Goal: Task Accomplishment & Management: Manage account settings

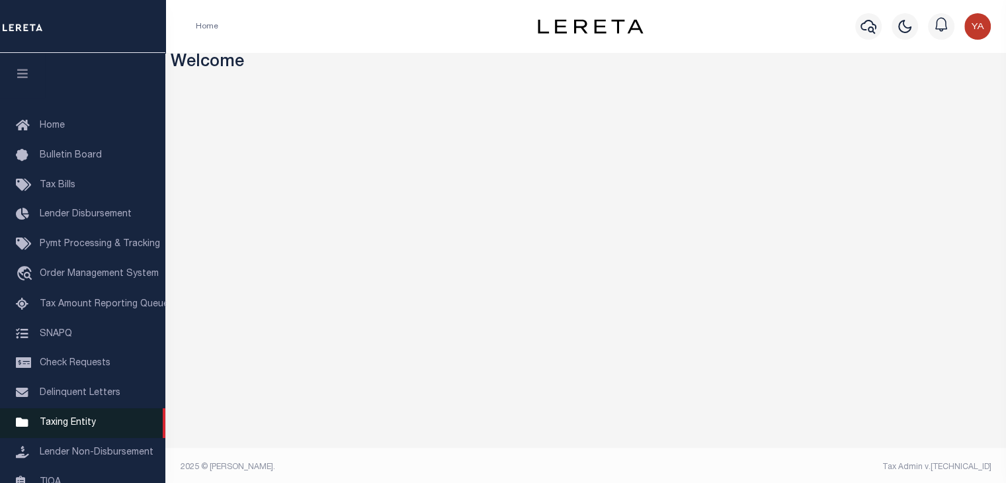
click at [65, 427] on span "Taxing Entity" at bounding box center [68, 422] width 56 height 9
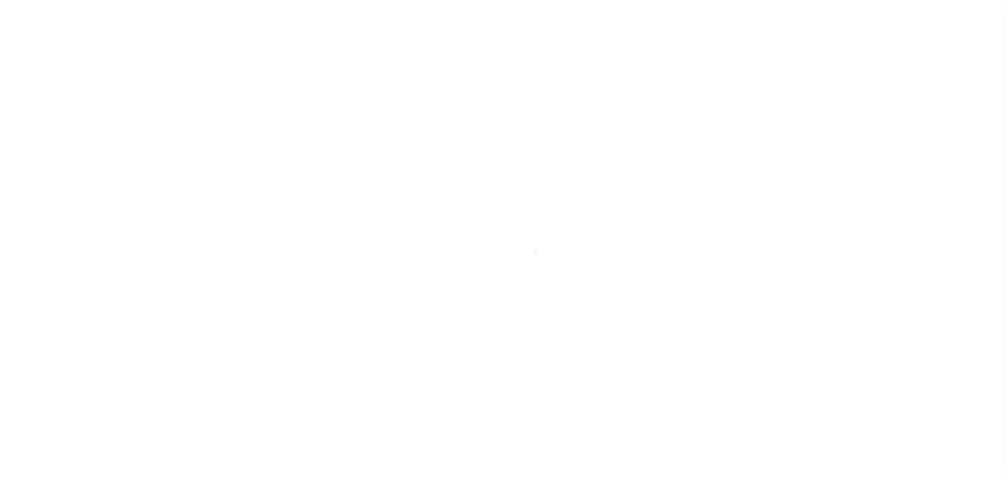
scroll to position [164, 0]
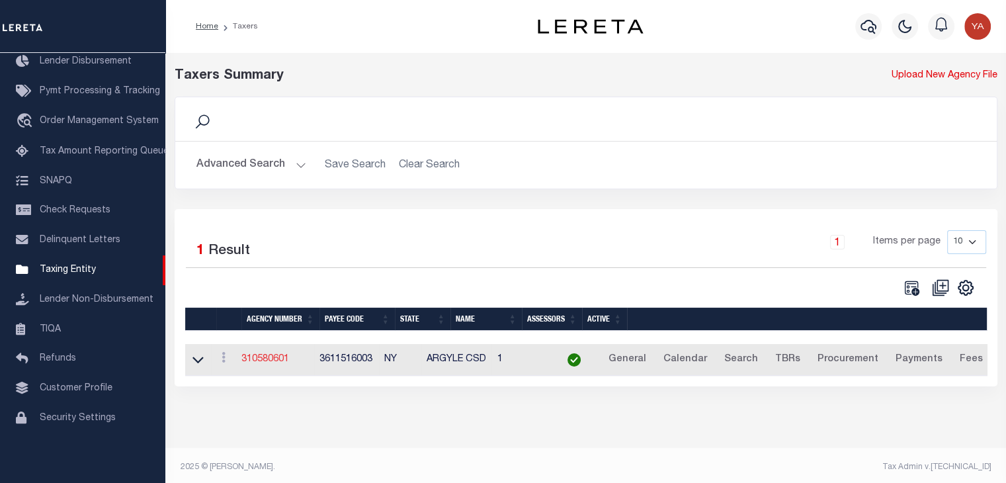
click at [276, 356] on link "310580601" at bounding box center [265, 358] width 48 height 9
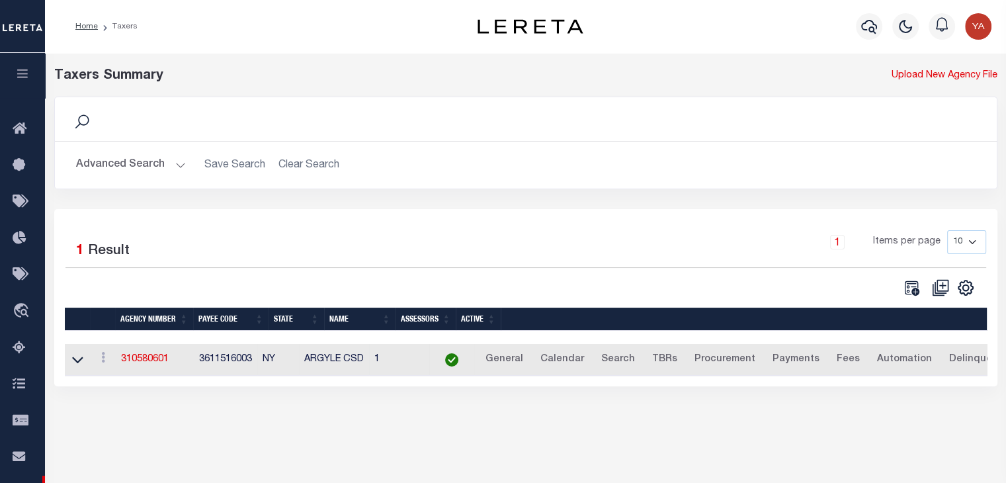
click at [142, 348] on td "310580601" at bounding box center [155, 360] width 78 height 32
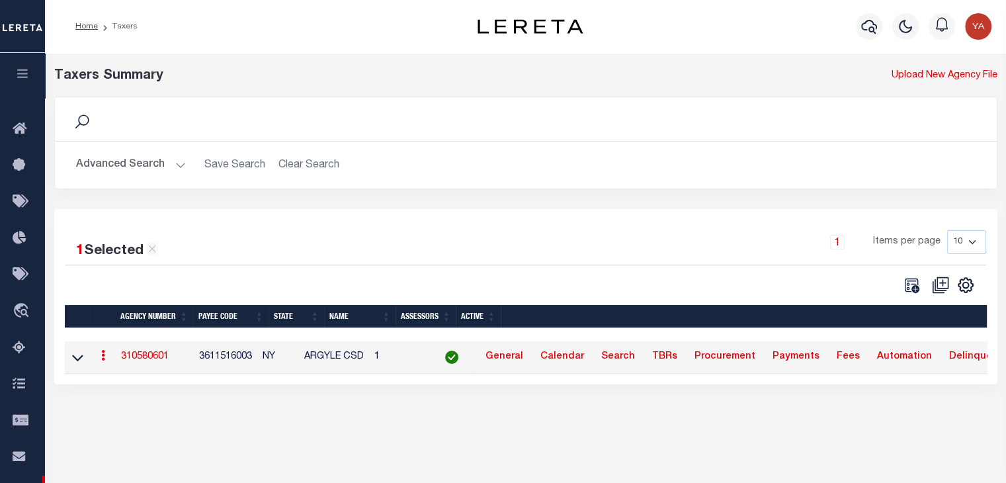
click at [137, 358] on link "310580601" at bounding box center [145, 356] width 48 height 9
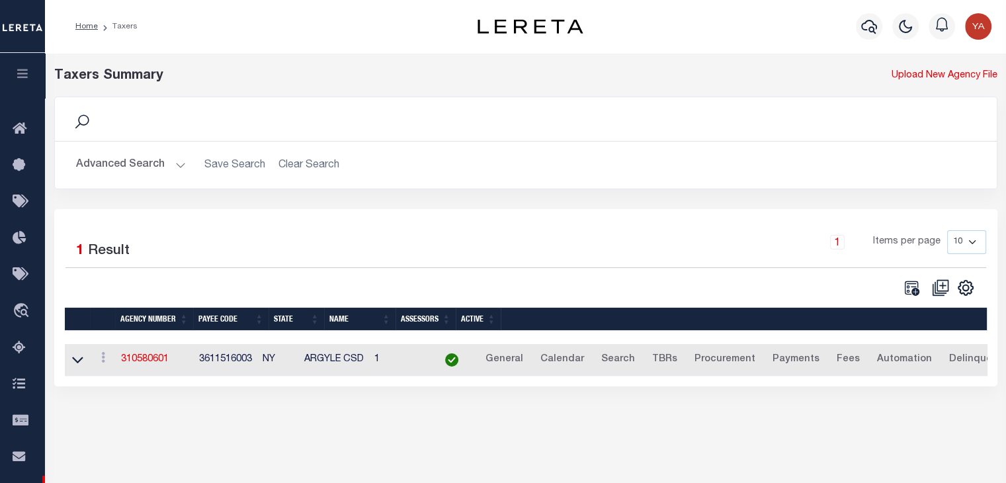
click at [87, 299] on div "1 Selected 1 Result 1 Items per page 10 25 50 100" at bounding box center [525, 297] width 943 height 177
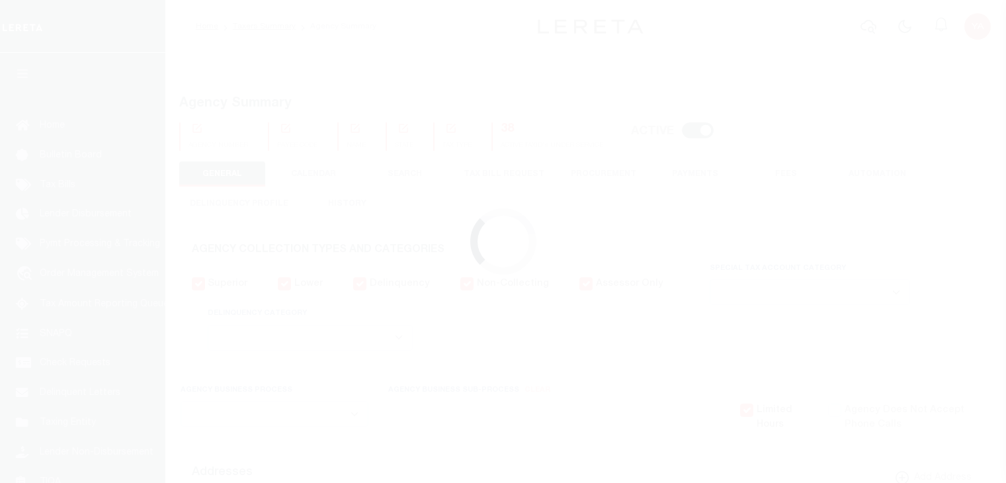
select select
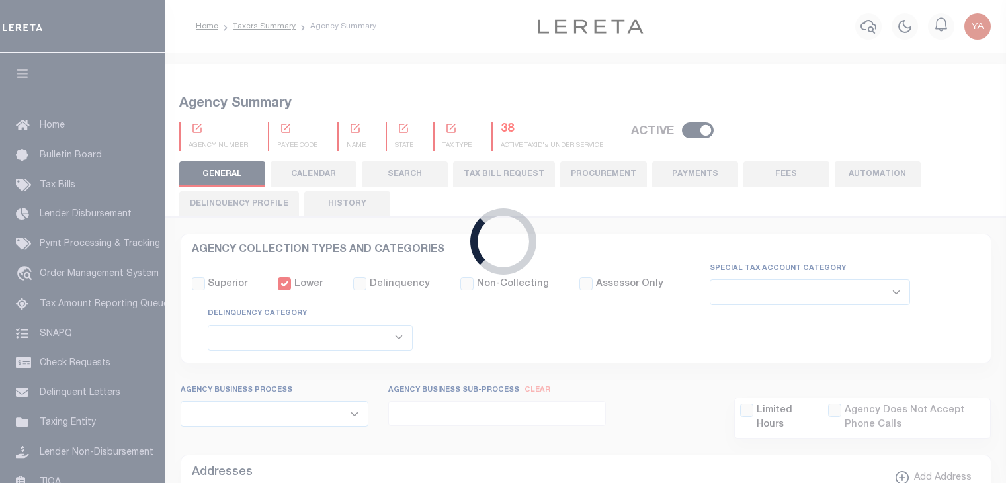
checkbox input "false"
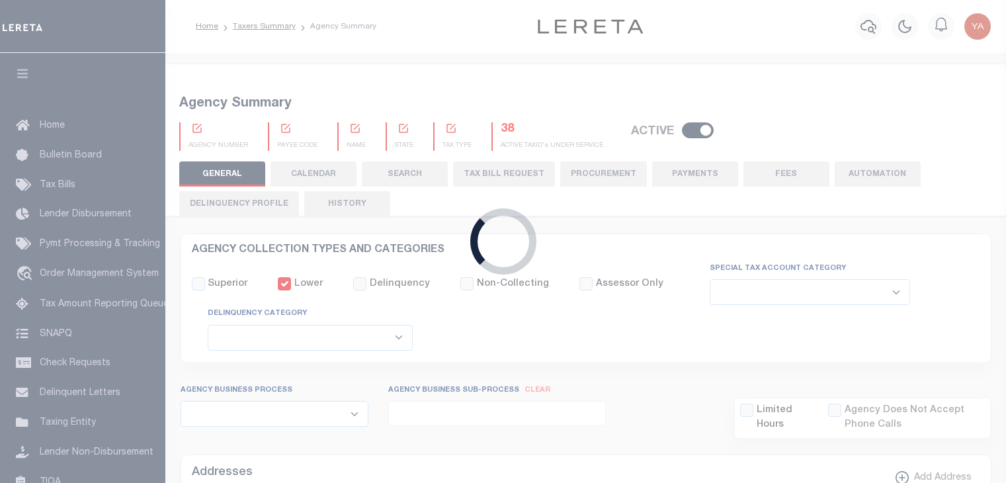
type input "3611516003"
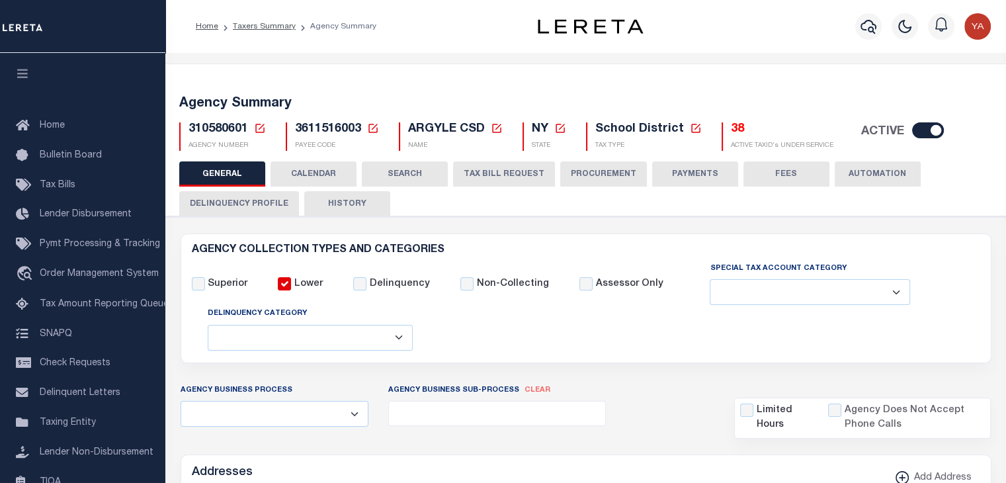
click at [257, 127] on icon at bounding box center [260, 128] width 12 height 12
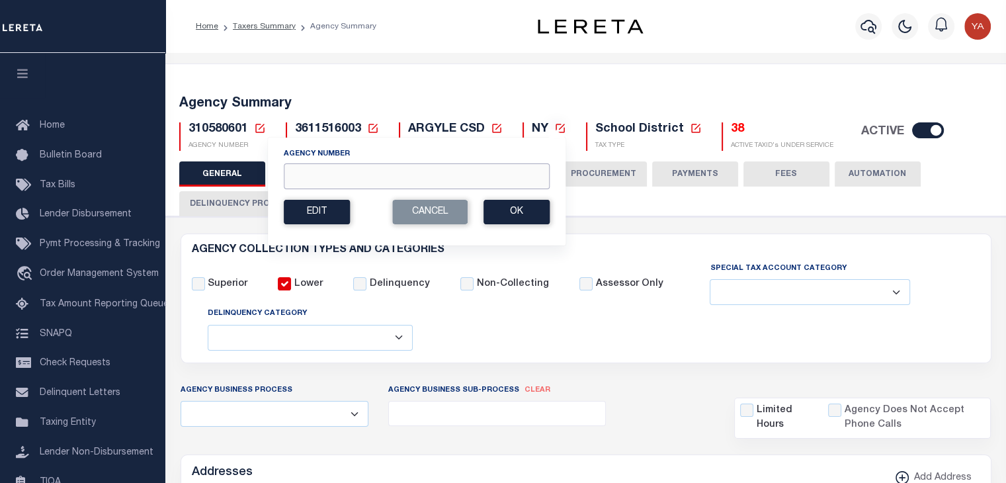
paste input "370144000"
type input "370144000"
click at [511, 209] on button "Ok" at bounding box center [516, 212] width 66 height 24
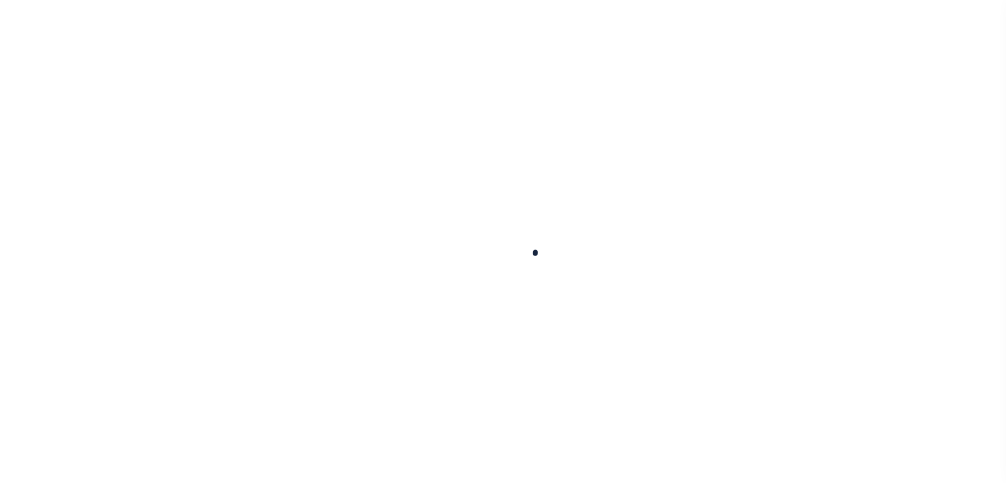
select select
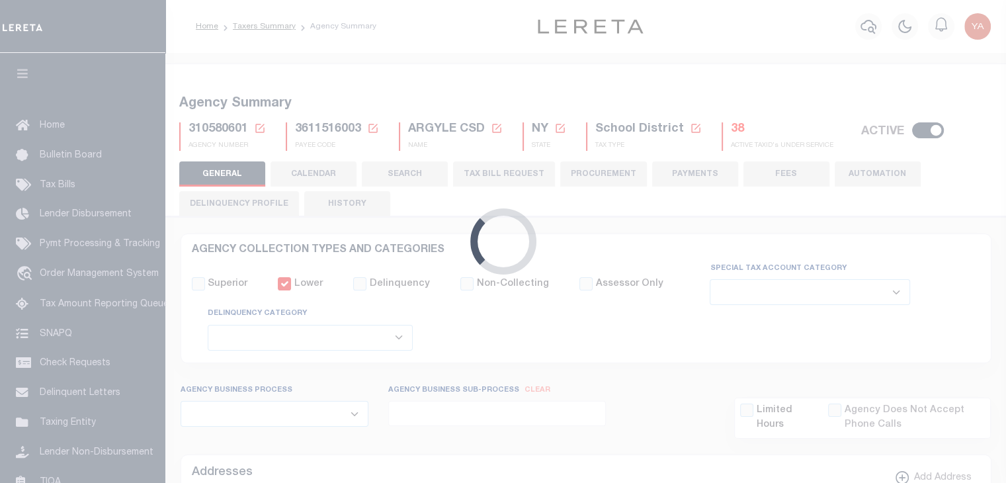
checkbox input "false"
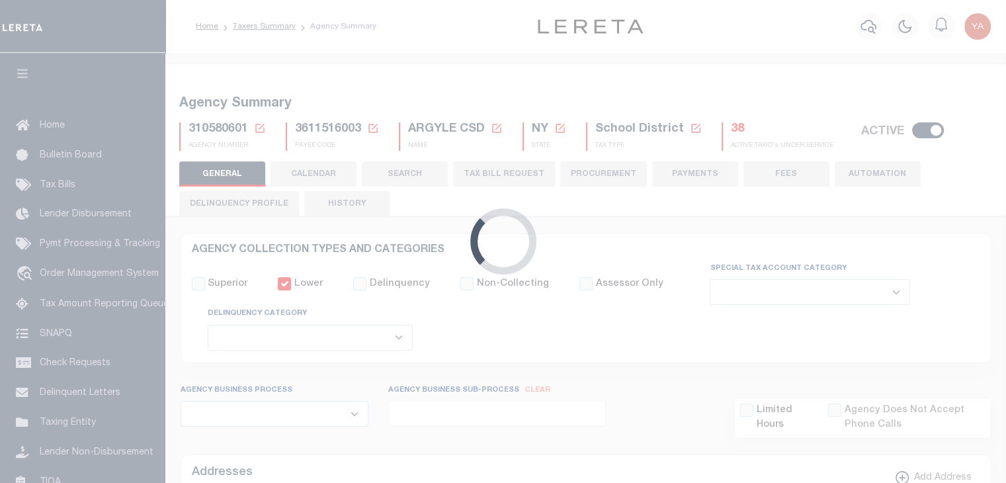
type input "3611516003"
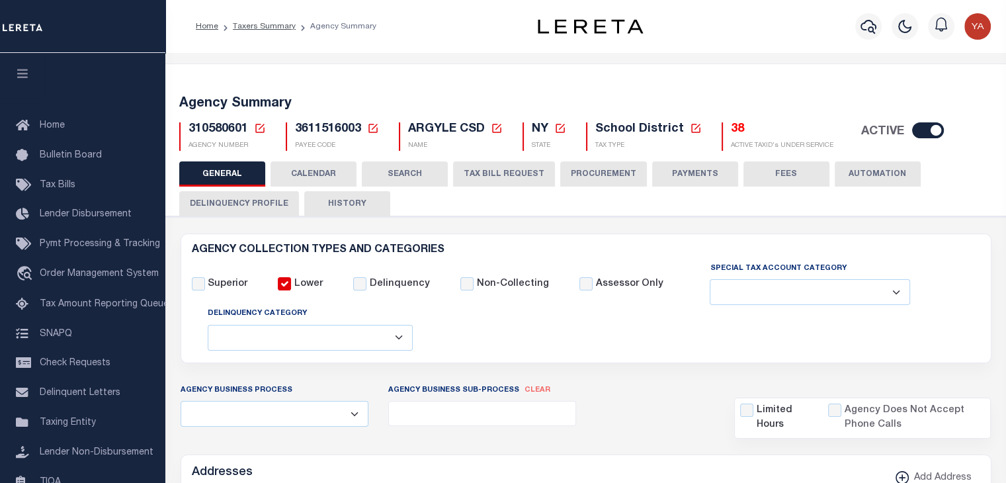
click at [237, 200] on button "Delinquency Profile" at bounding box center [239, 203] width 120 height 25
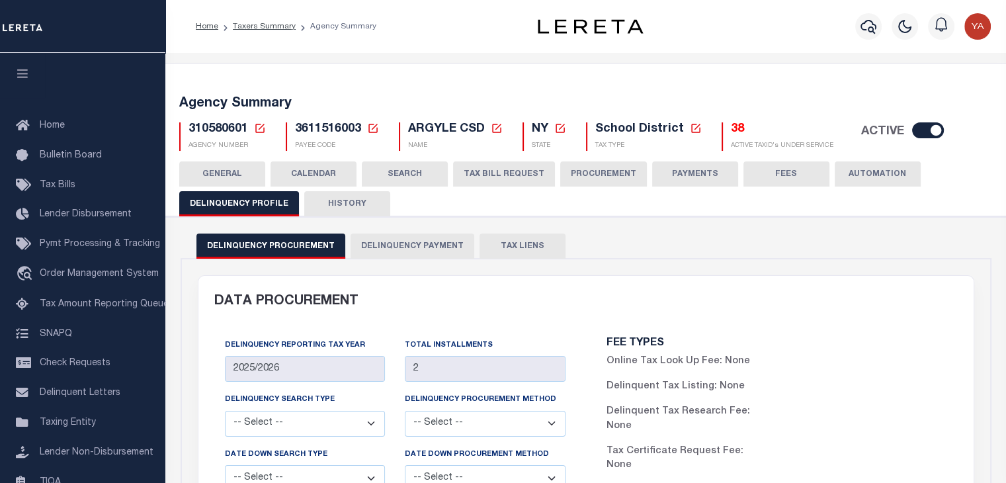
click at [307, 144] on p "PAYEE CODE" at bounding box center [337, 146] width 84 height 10
click at [368, 130] on icon at bounding box center [372, 128] width 9 height 9
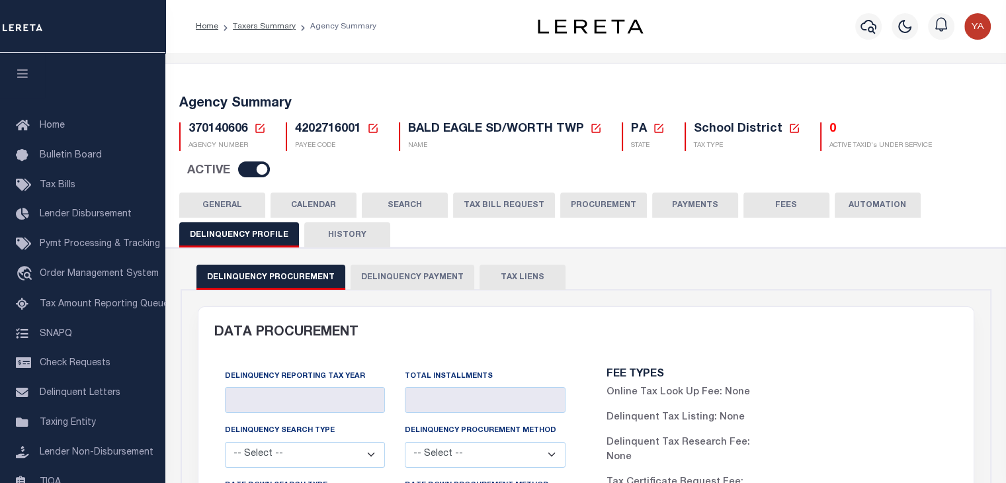
type input "2025/2025"
type input "2"
select select "PNA"
select select
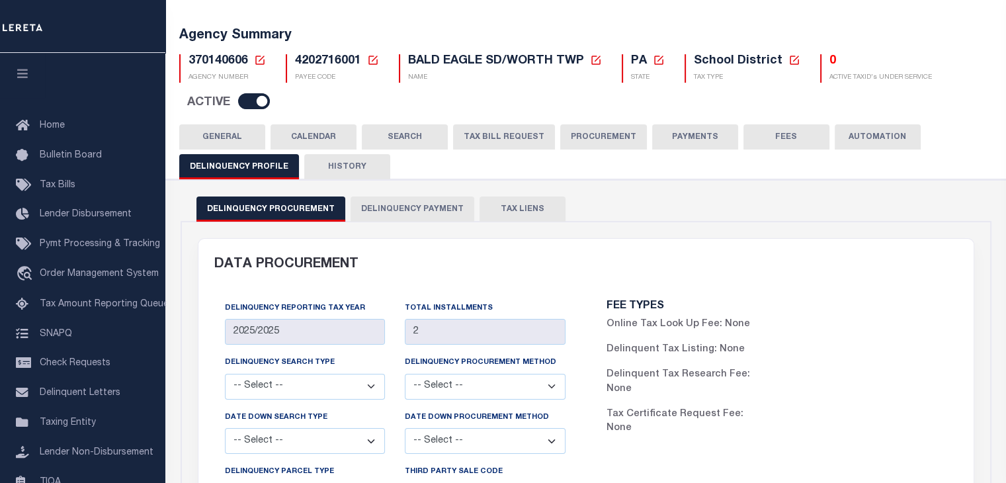
scroll to position [69, 0]
click at [422, 214] on button "Delinquency Payment" at bounding box center [413, 208] width 124 height 25
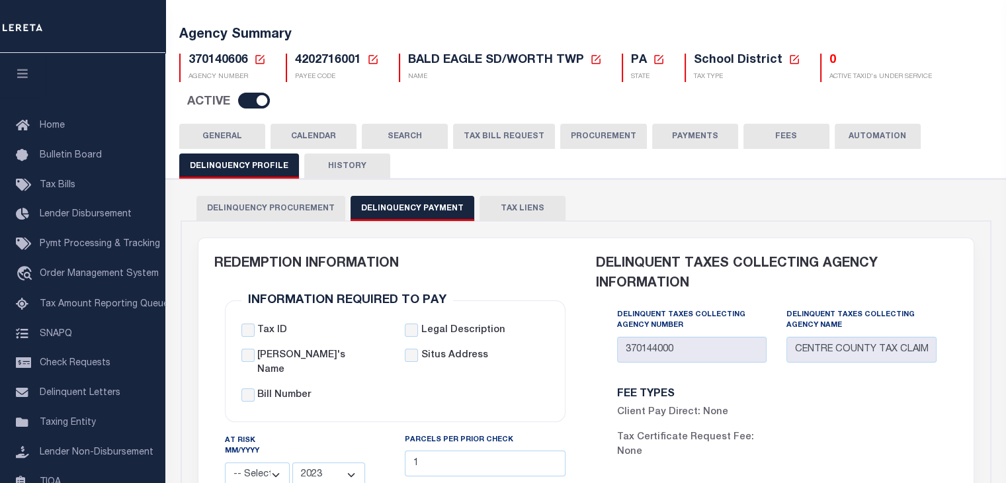
click at [222, 126] on button "GENERAL" at bounding box center [222, 136] width 86 height 25
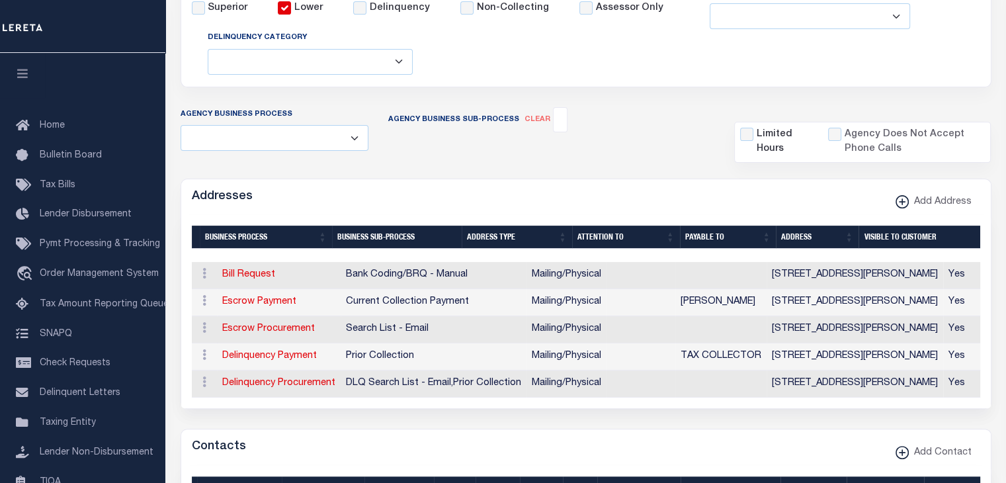
scroll to position [0, 0]
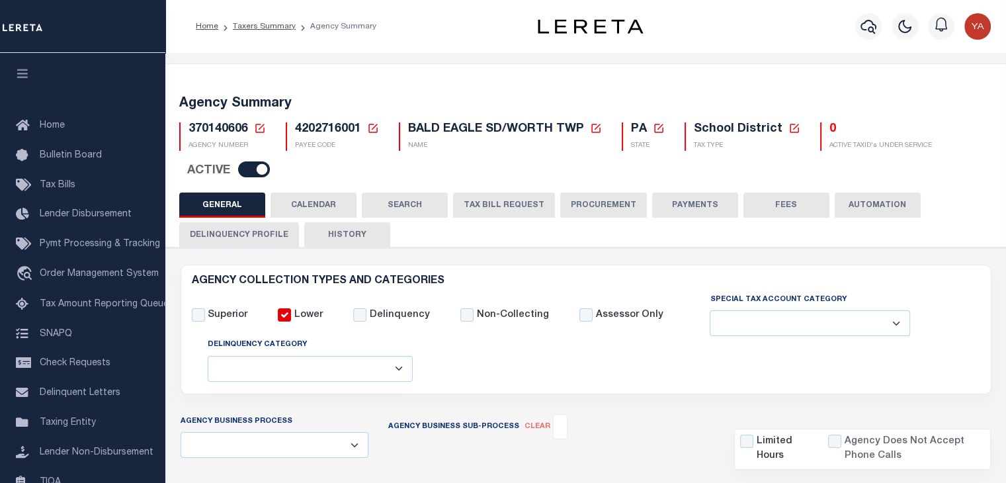
click at [373, 125] on icon at bounding box center [373, 128] width 12 height 12
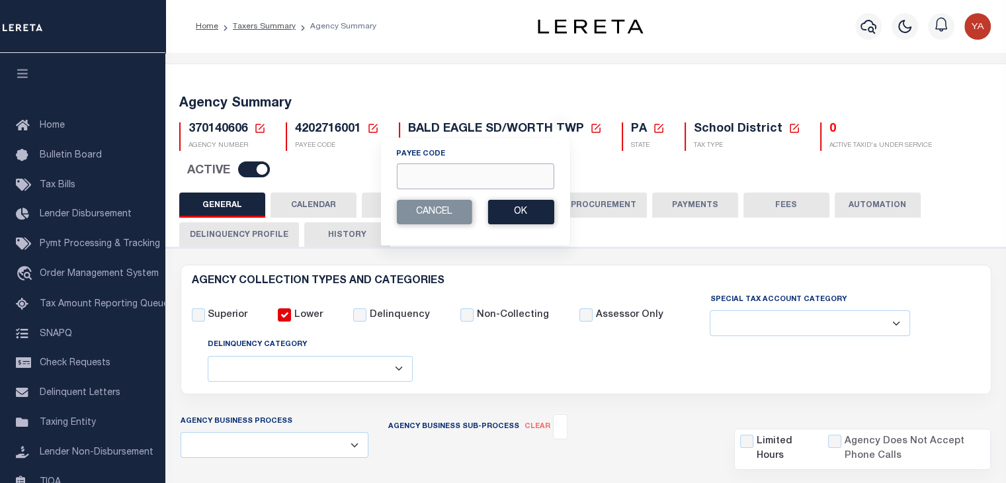
click at [423, 173] on input "Payee Code" at bounding box center [474, 176] width 157 height 26
paste input "4202741000"
type input "4202741000"
click at [513, 208] on button "Ok" at bounding box center [520, 212] width 66 height 24
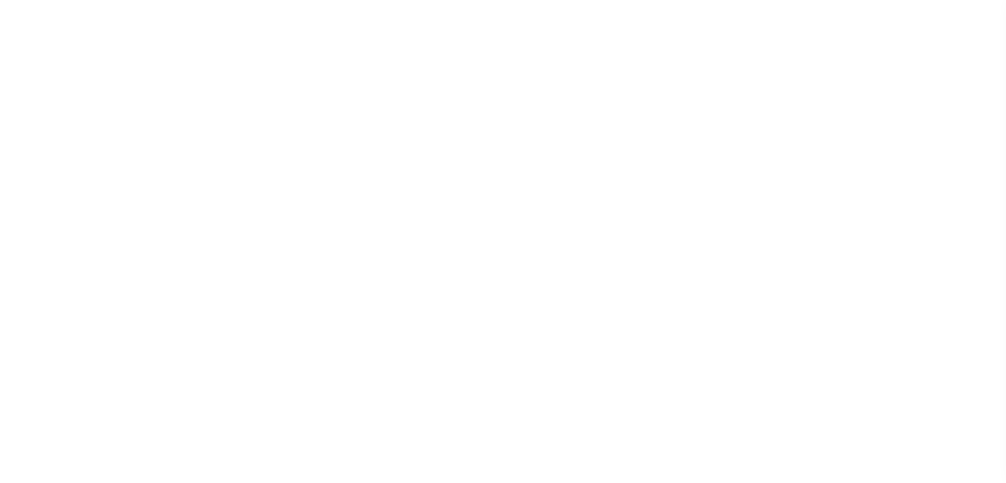
select select
checkbox input "false"
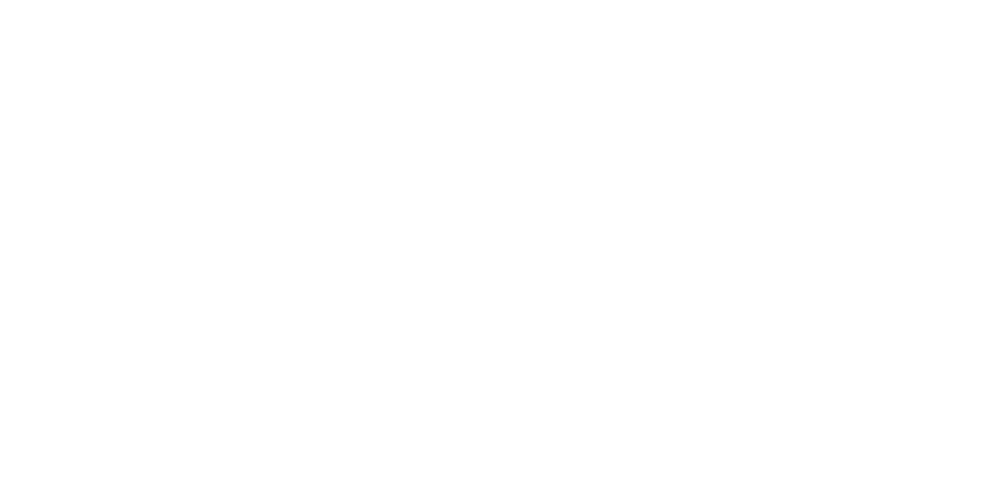
select select "1"
checkbox input "false"
type input "4202740000"
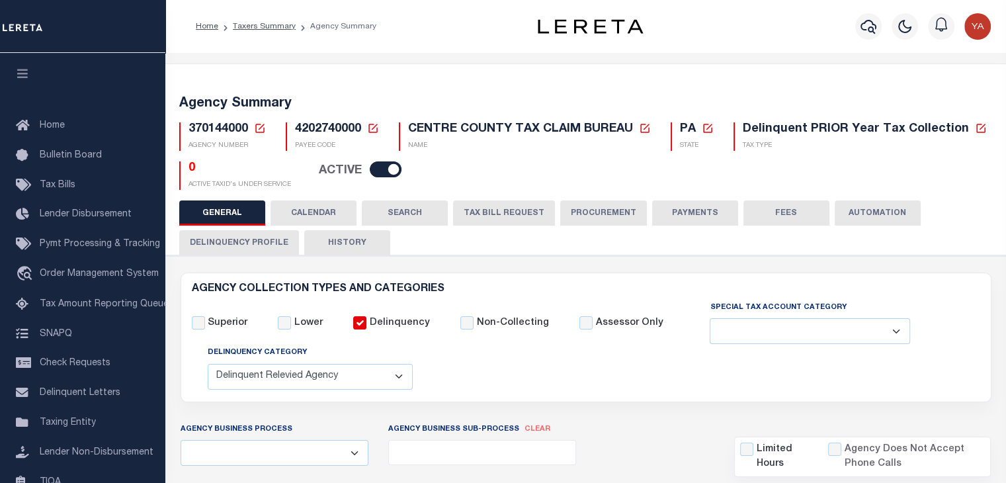
click at [237, 249] on button "Delinquency Profile" at bounding box center [239, 242] width 120 height 25
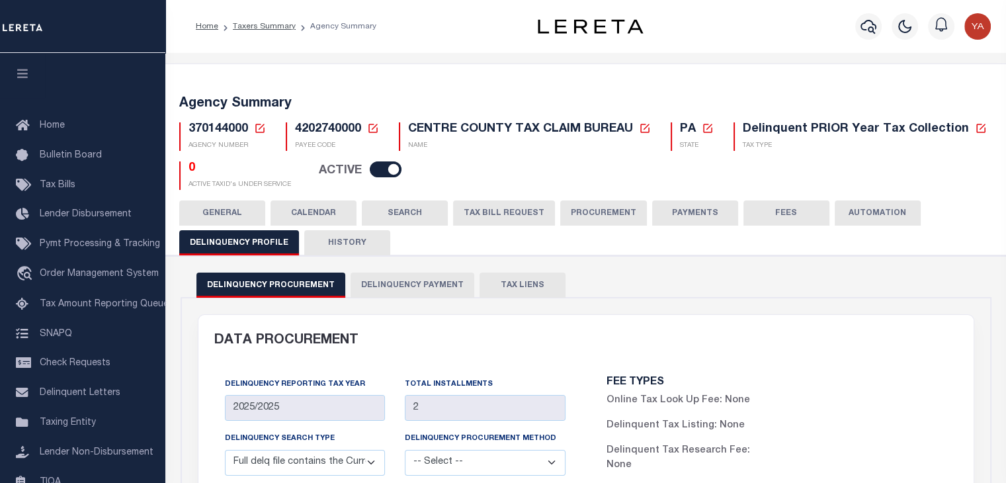
click at [397, 294] on button "Delinquency Payment" at bounding box center [413, 284] width 124 height 25
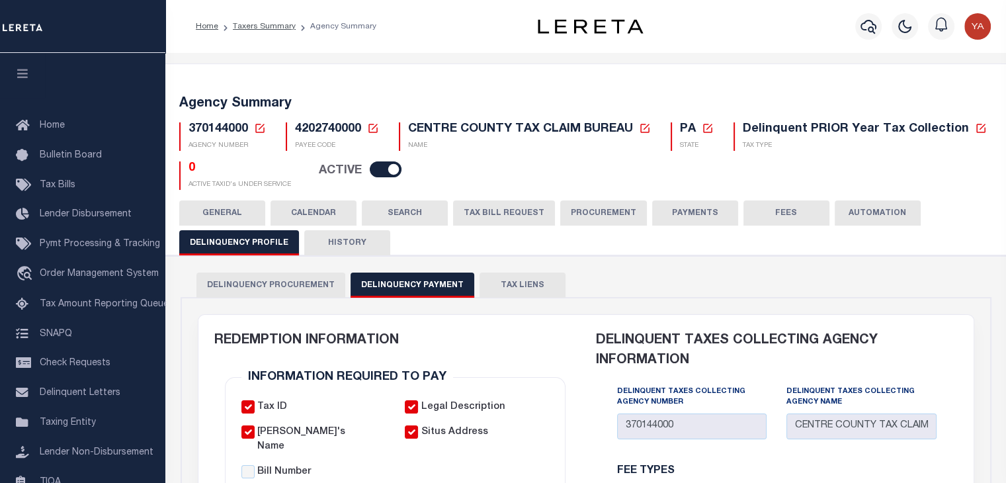
click at [245, 226] on div "GENERAL CALENDAR SEARCH TAX BILL REQUEST PROCUREMENT PAYMENTS" at bounding box center [585, 227] width 813 height 54
click at [220, 210] on button "GENERAL" at bounding box center [222, 212] width 86 height 25
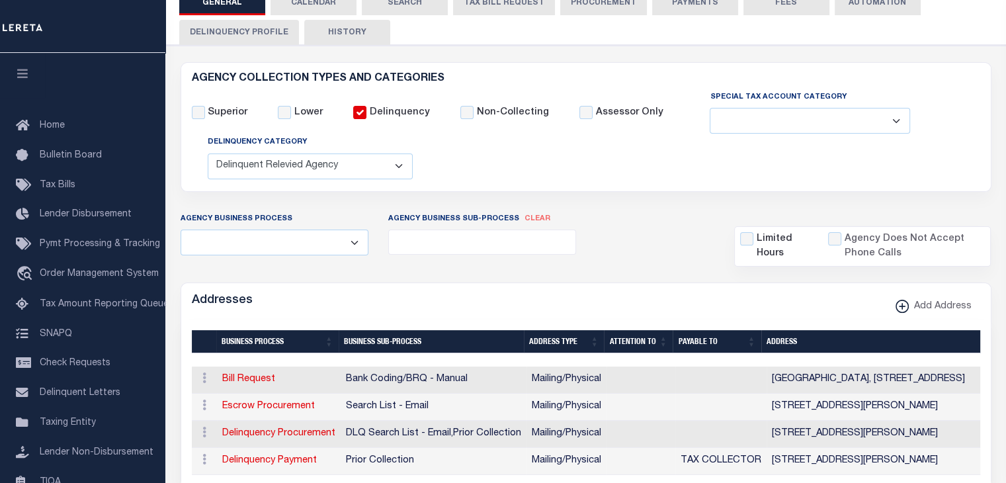
scroll to position [155, 0]
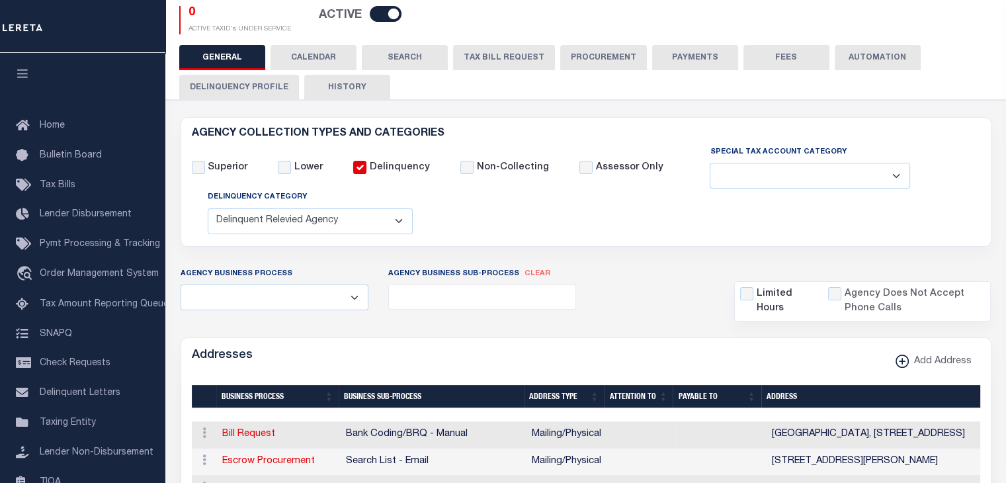
click at [235, 92] on button "Delinquency Profile" at bounding box center [239, 87] width 120 height 25
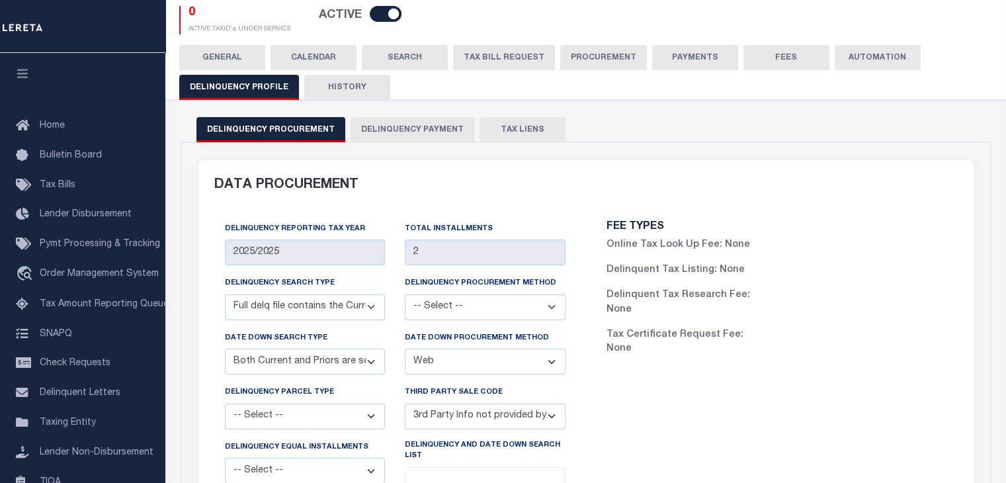
scroll to position [36, 0]
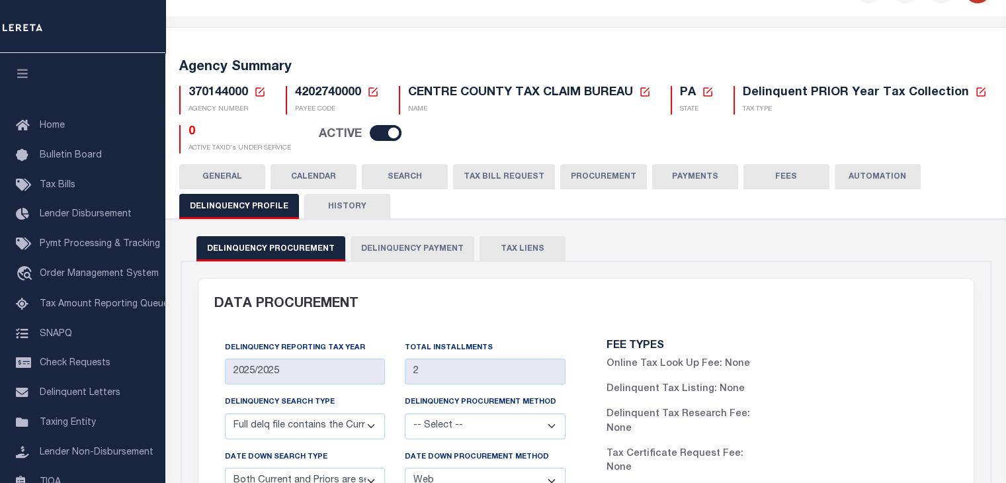
click at [411, 247] on button "Delinquency Payment" at bounding box center [413, 248] width 124 height 25
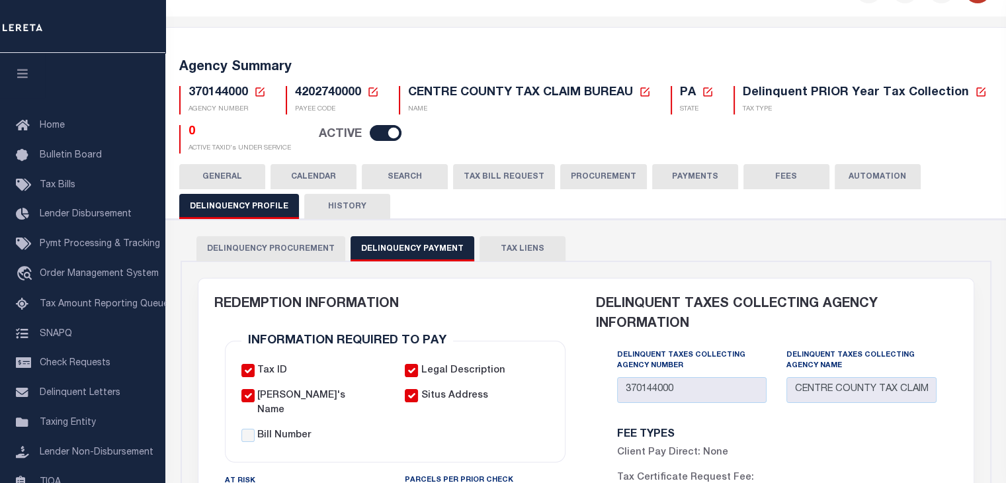
click at [228, 179] on button "GENERAL" at bounding box center [222, 176] width 86 height 25
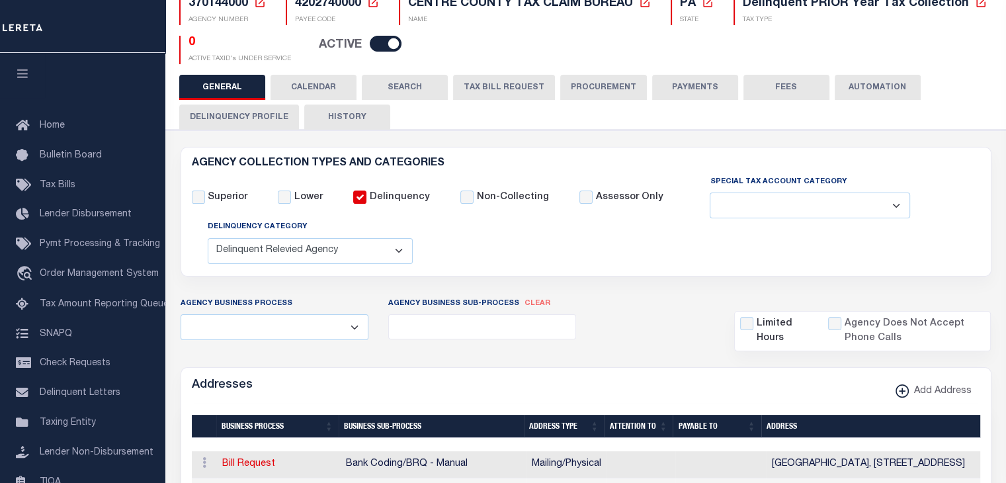
scroll to position [31, 0]
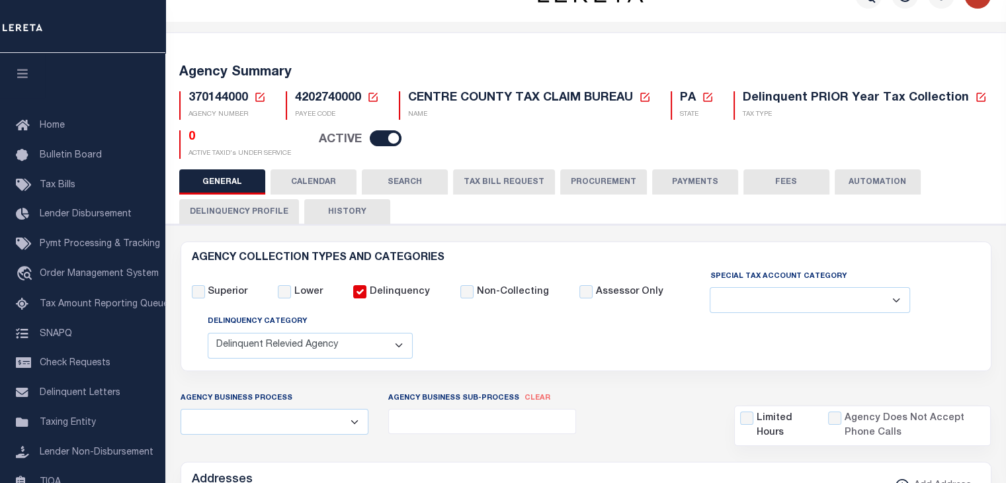
click at [259, 99] on icon at bounding box center [260, 97] width 12 height 12
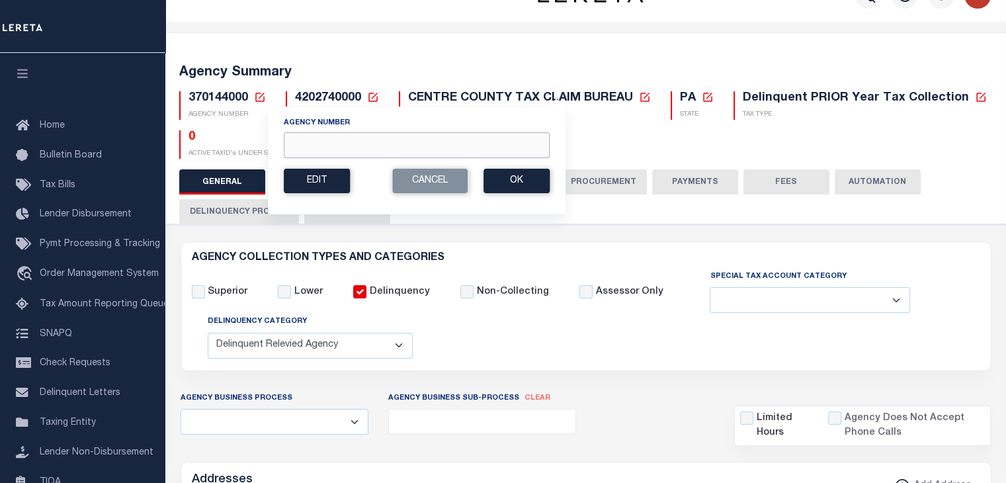
click at [302, 134] on input "Agency Number" at bounding box center [417, 145] width 266 height 26
paste input "370154000"
type input "370154000"
click at [529, 182] on button "Ok" at bounding box center [516, 181] width 66 height 24
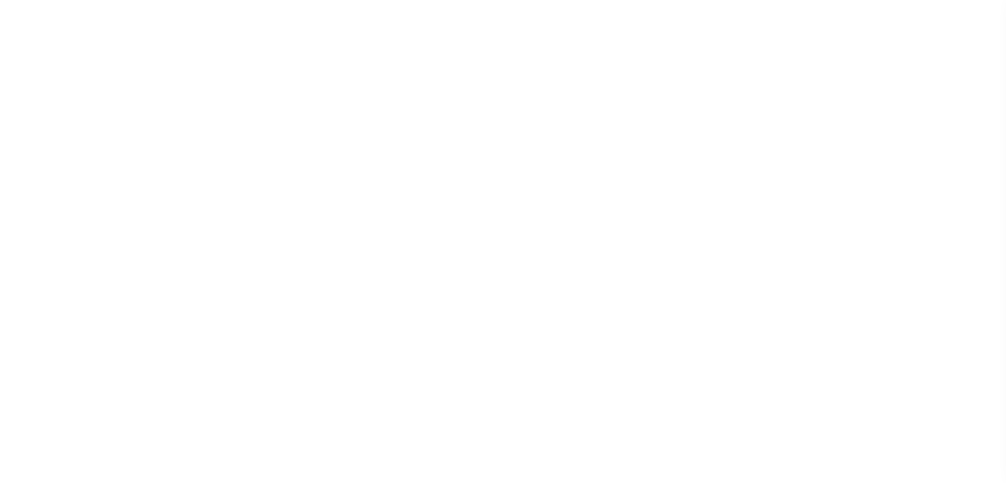
select select
checkbox input "false"
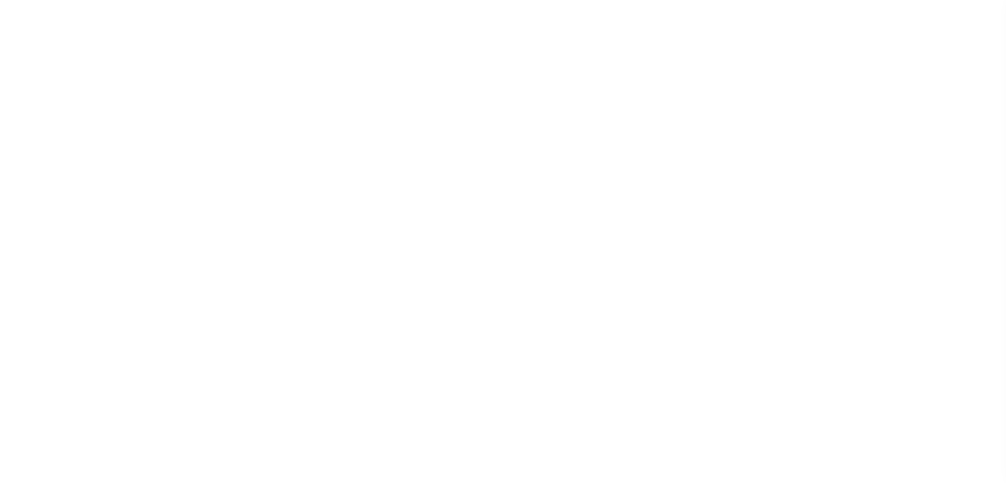
type input "4202741000"
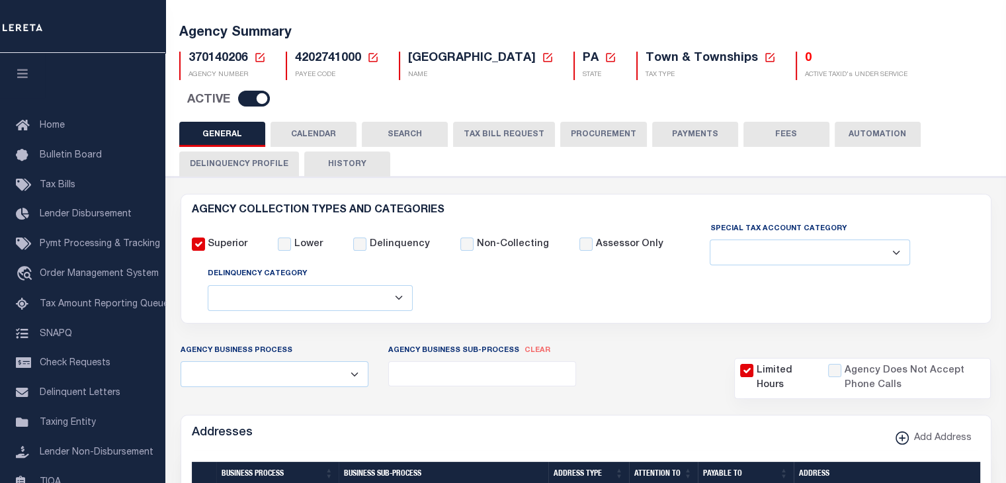
scroll to position [70, 0]
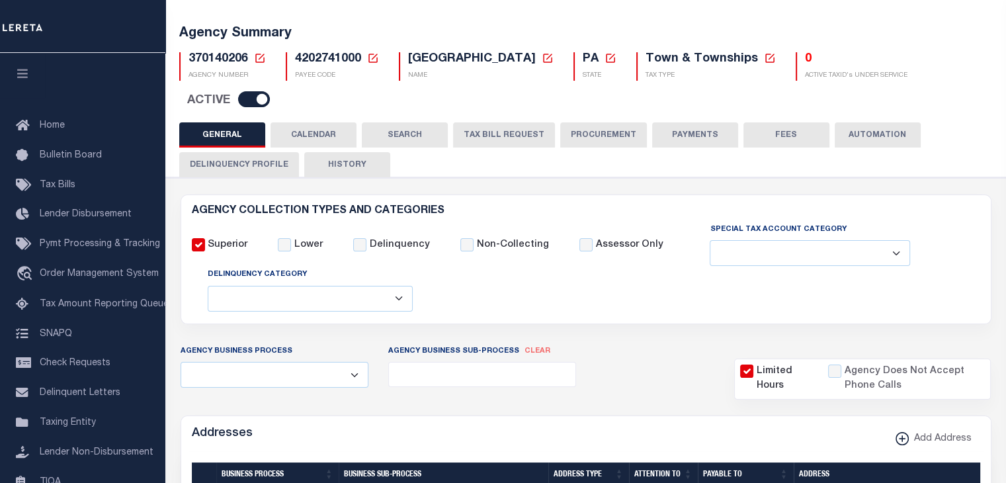
click at [272, 166] on button "Delinquency Profile" at bounding box center [239, 164] width 120 height 25
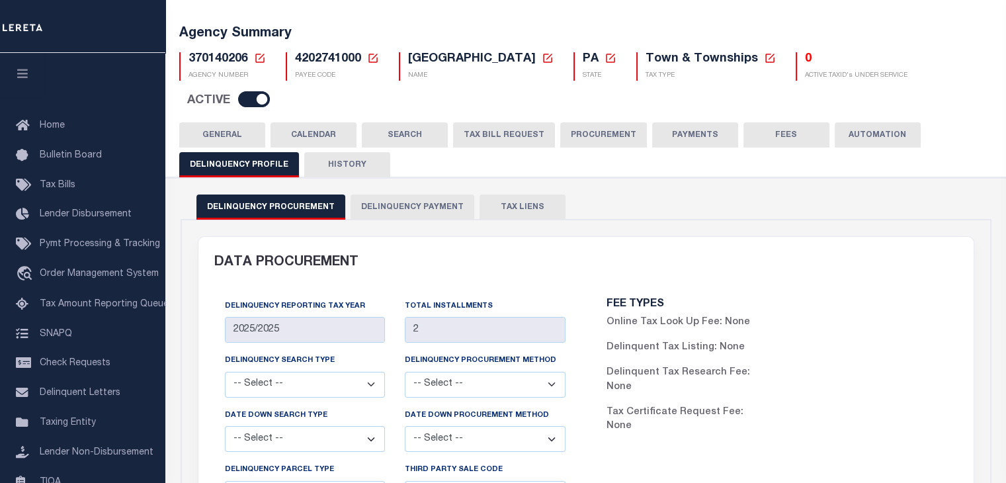
click at [429, 212] on button "Delinquency Payment" at bounding box center [413, 206] width 124 height 25
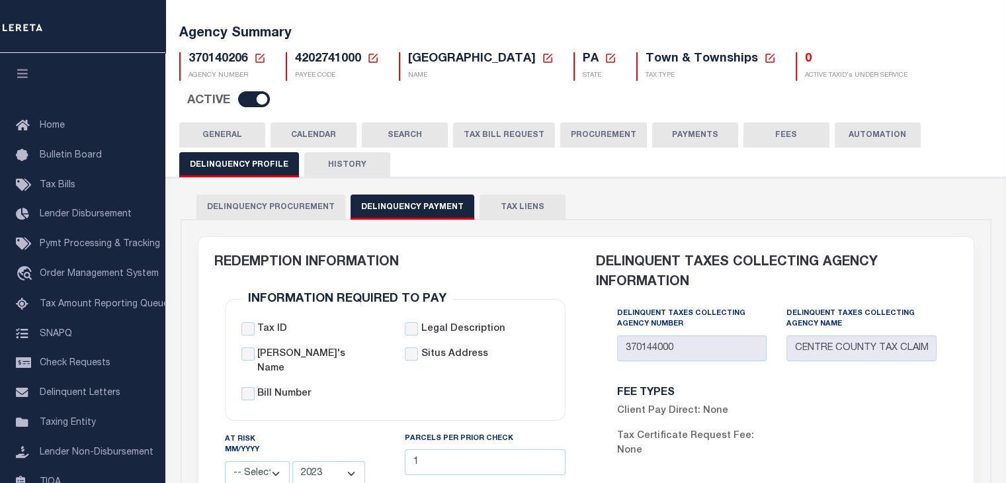
click at [233, 135] on button "GENERAL" at bounding box center [222, 134] width 86 height 25
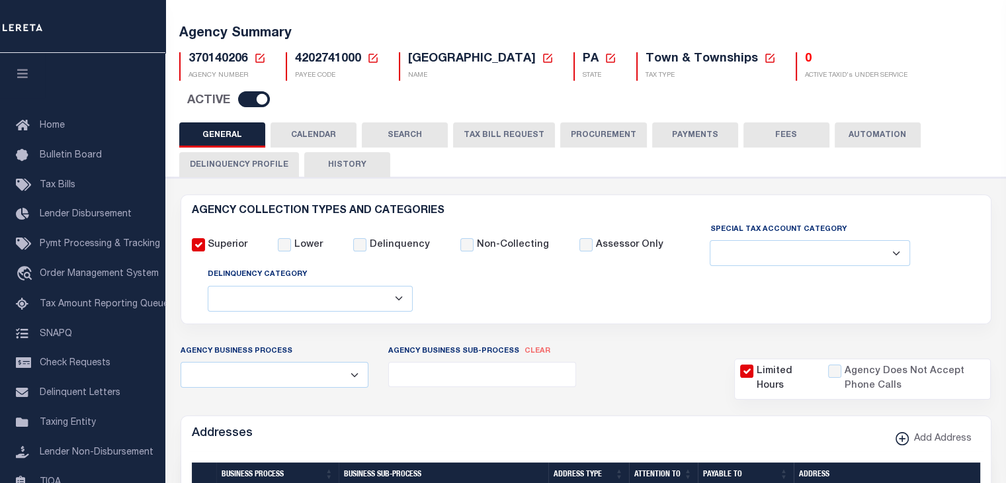
click at [351, 288] on select "Delinquent Lien Sale Agency Delinquent Relevied Agency Delinquent Run Off Agenc…" at bounding box center [310, 299] width 205 height 26
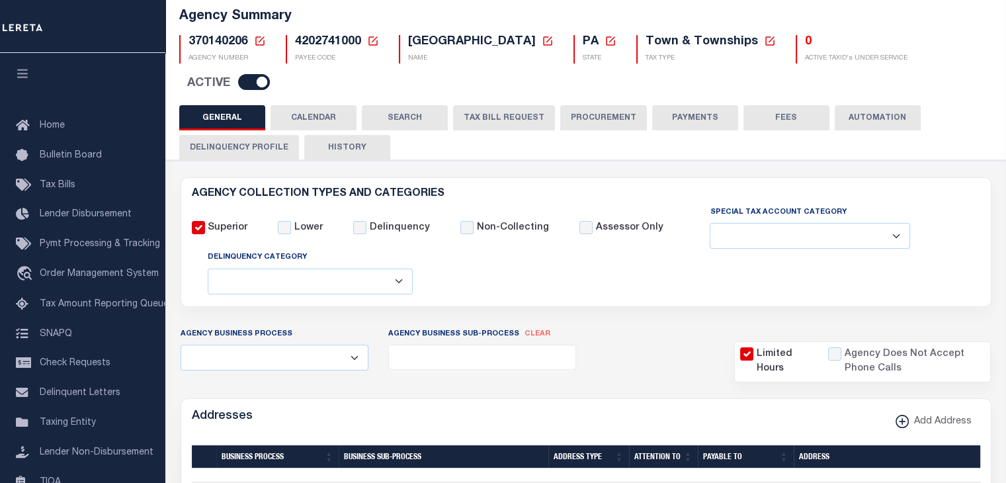
scroll to position [41, 0]
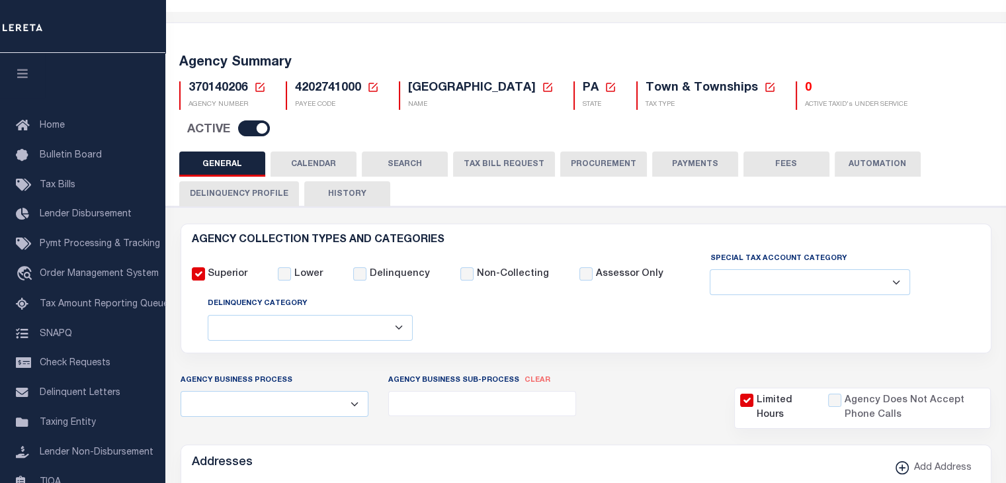
click at [372, 87] on icon at bounding box center [373, 87] width 12 height 12
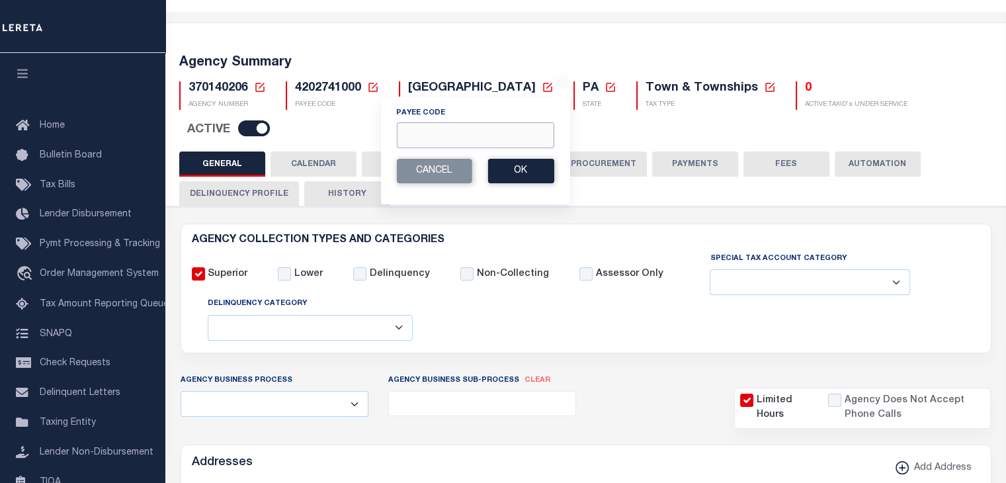
click at [419, 139] on input "Payee Code" at bounding box center [474, 135] width 157 height 26
paste input "4202716002"
type input "4202716002"
click at [524, 171] on button "Ok" at bounding box center [520, 171] width 66 height 24
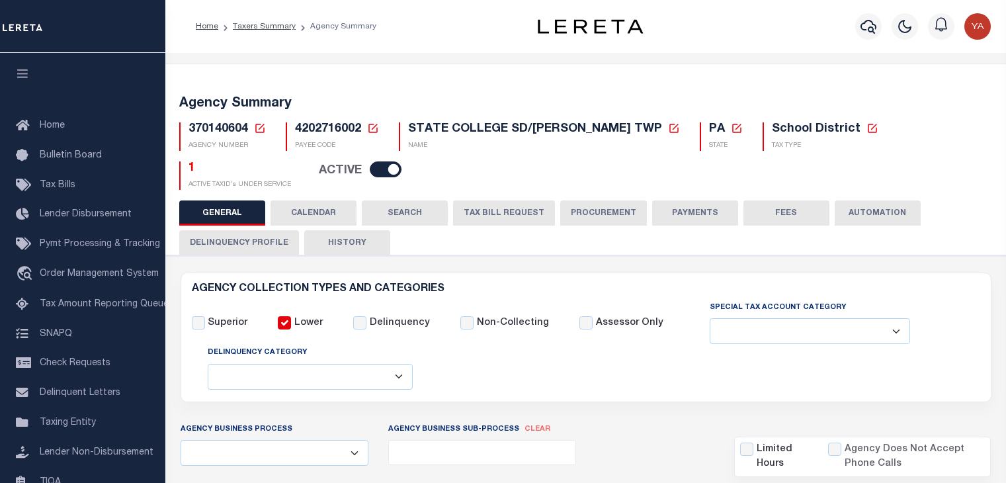
select select
click at [370, 124] on icon at bounding box center [372, 128] width 9 height 9
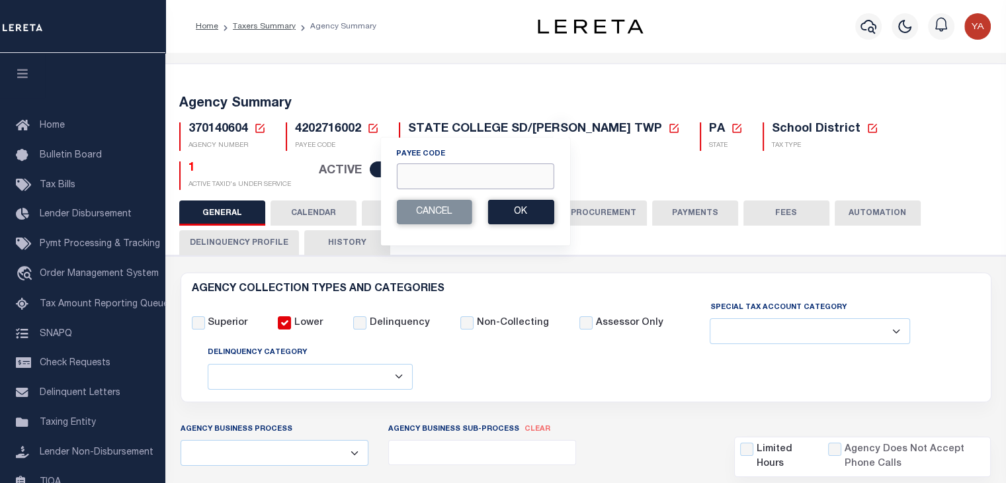
paste input "4202741001"
type input "4202741001"
click at [517, 214] on button "Ok" at bounding box center [520, 212] width 66 height 24
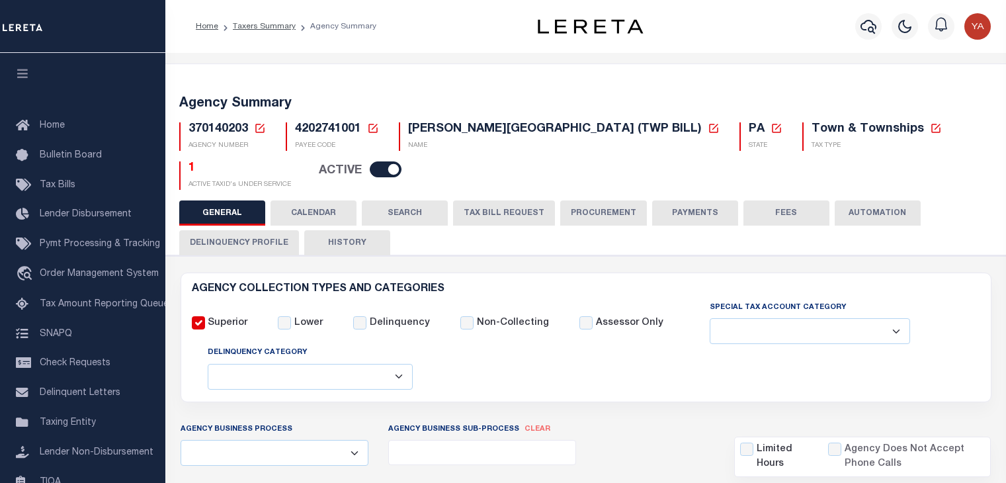
select select
click at [374, 133] on icon at bounding box center [373, 128] width 12 height 12
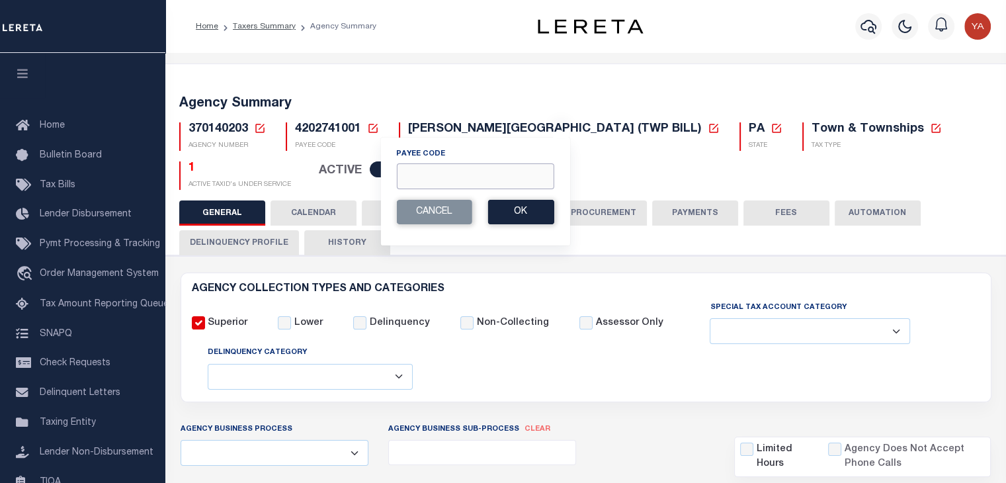
click at [425, 180] on input "Payee Code" at bounding box center [474, 176] width 157 height 26
paste input "4202741002"
type input "4202741002"
click at [530, 216] on button "Ok" at bounding box center [520, 212] width 66 height 24
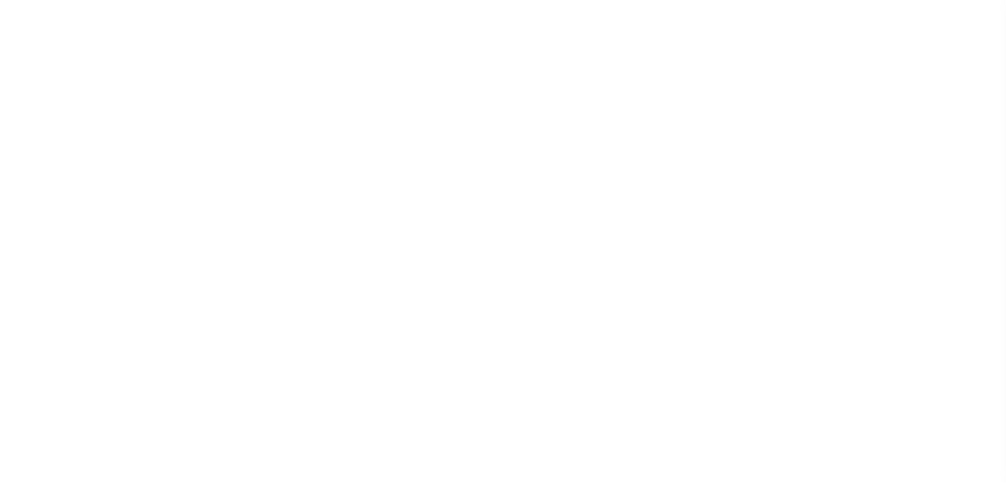
select select
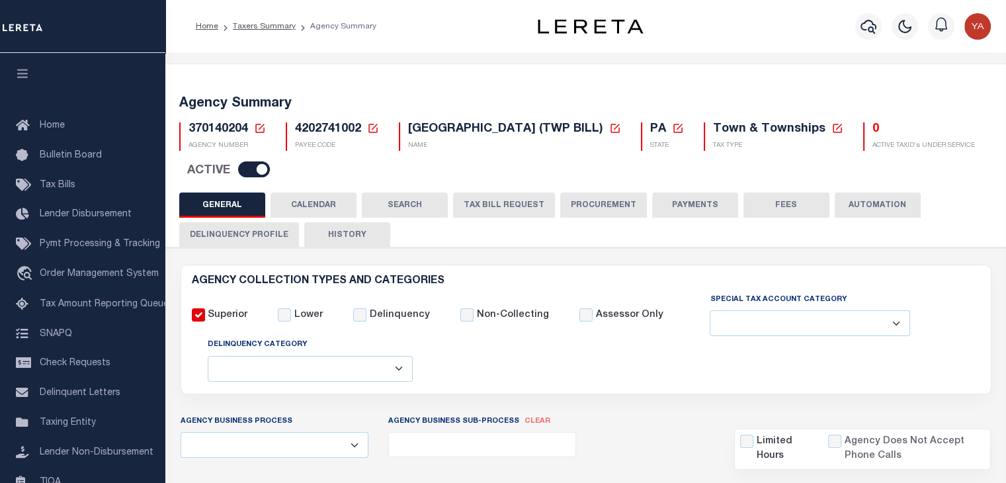
click at [376, 129] on icon at bounding box center [372, 128] width 9 height 9
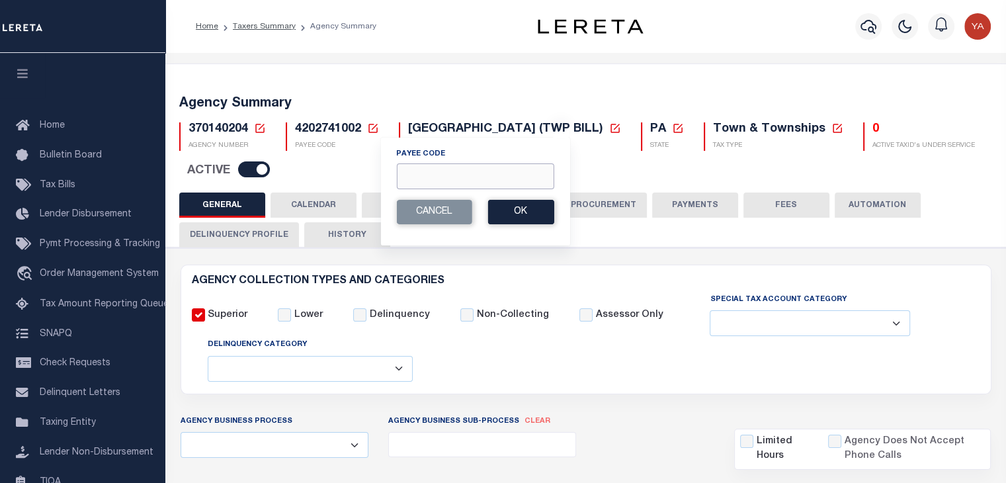
click at [435, 178] on input "Payee Code" at bounding box center [474, 176] width 157 height 26
paste input "4202700000"
type input "4202700000"
click at [522, 209] on button "Ok" at bounding box center [520, 212] width 66 height 24
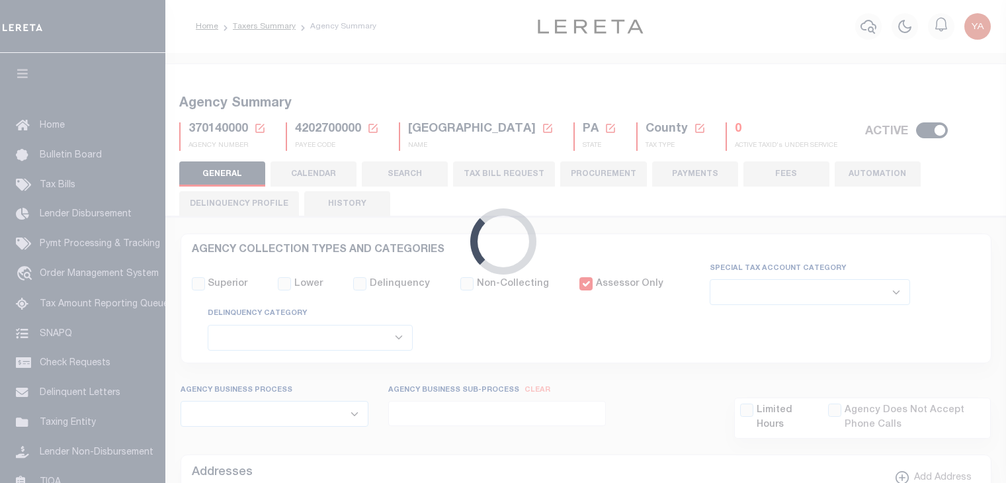
select select
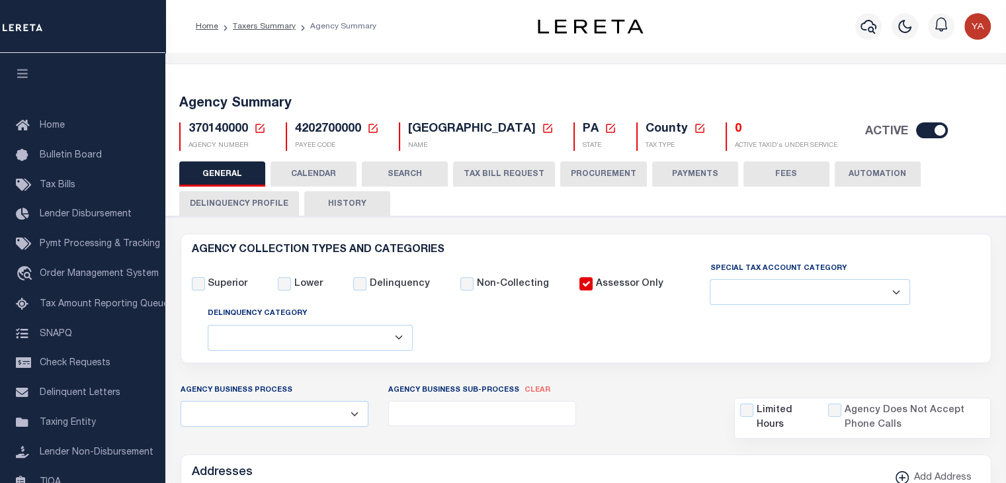
scroll to position [1, 0]
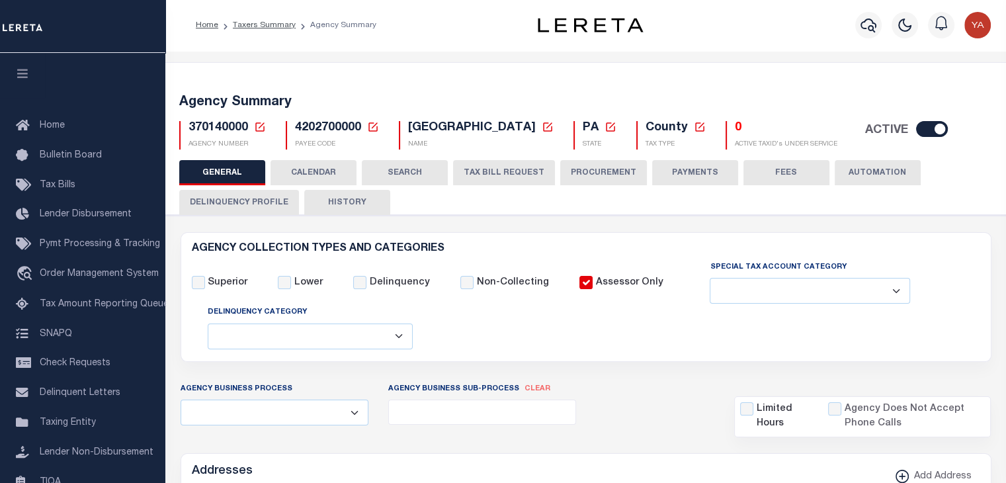
click at [373, 128] on icon at bounding box center [373, 127] width 12 height 12
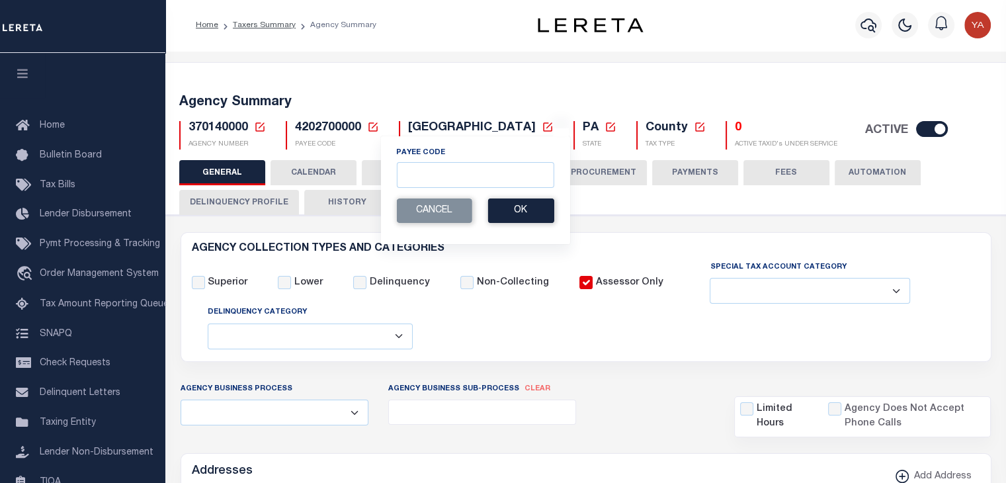
click at [417, 188] on div "Payee Code Cancel Ok" at bounding box center [475, 190] width 190 height 109
click at [427, 179] on input "Payee Code" at bounding box center [474, 175] width 157 height 26
paste input "4202716003"
type input "4202716003"
click at [520, 204] on button "Ok" at bounding box center [520, 210] width 66 height 24
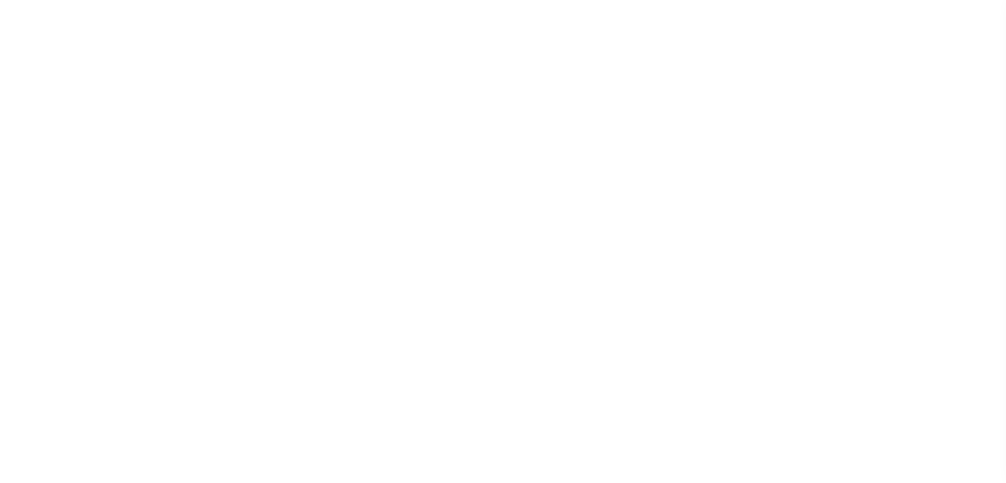
select select
checkbox input "false"
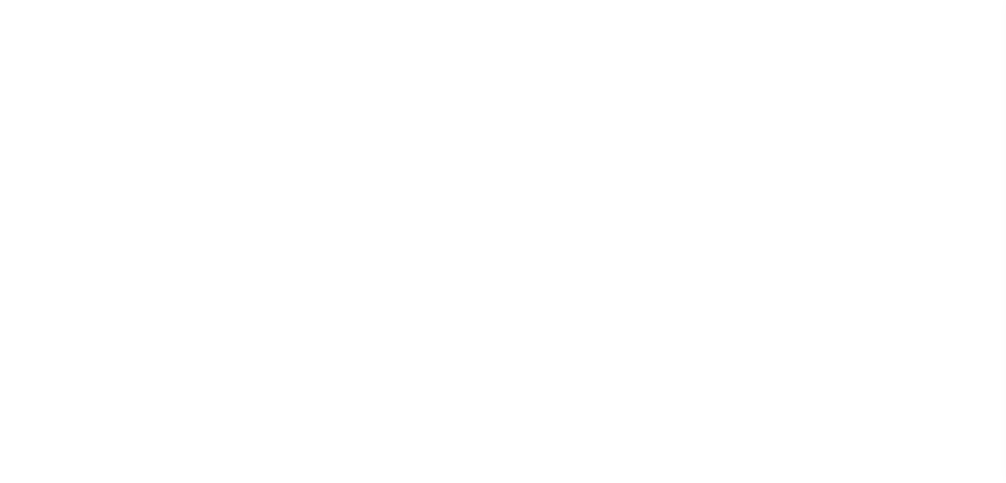
checkbox input "false"
type input "4202716003"
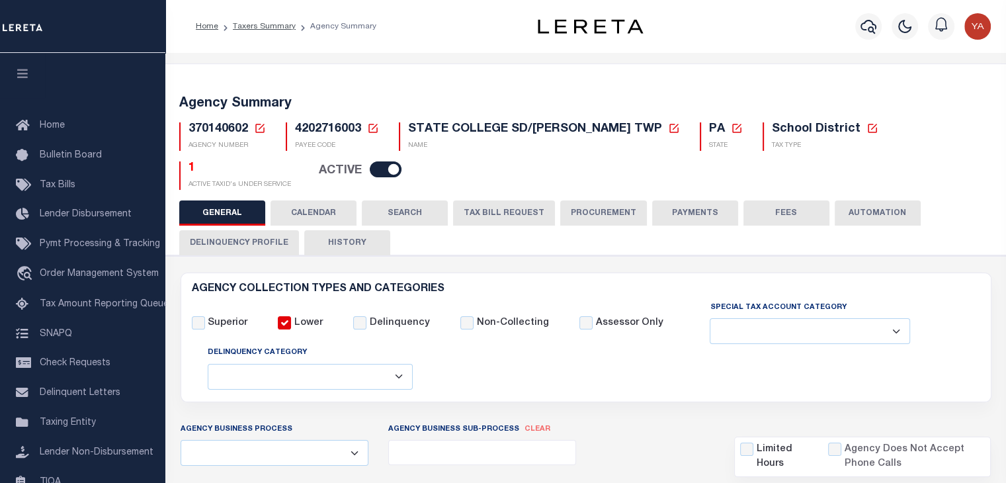
click at [372, 122] on icon at bounding box center [373, 128] width 12 height 12
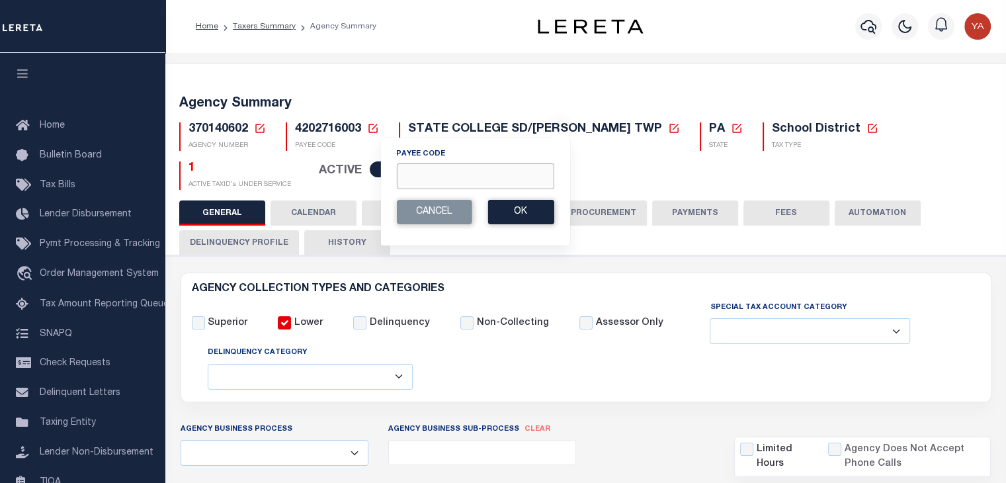
click at [415, 176] on input "Payee Code" at bounding box center [474, 176] width 157 height 26
paste input "4202741003"
type input "4202741003"
click at [517, 210] on button "Ok" at bounding box center [520, 212] width 66 height 24
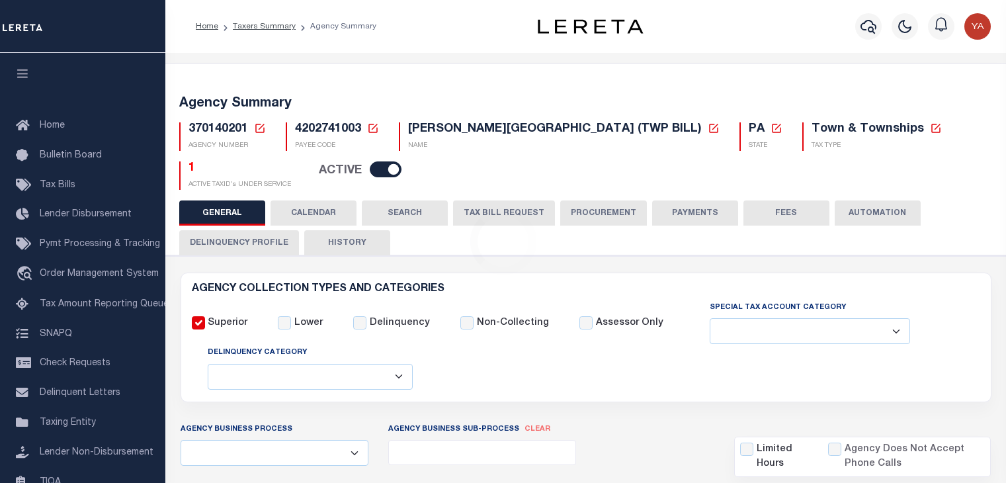
select select
click at [368, 130] on icon at bounding box center [372, 128] width 9 height 9
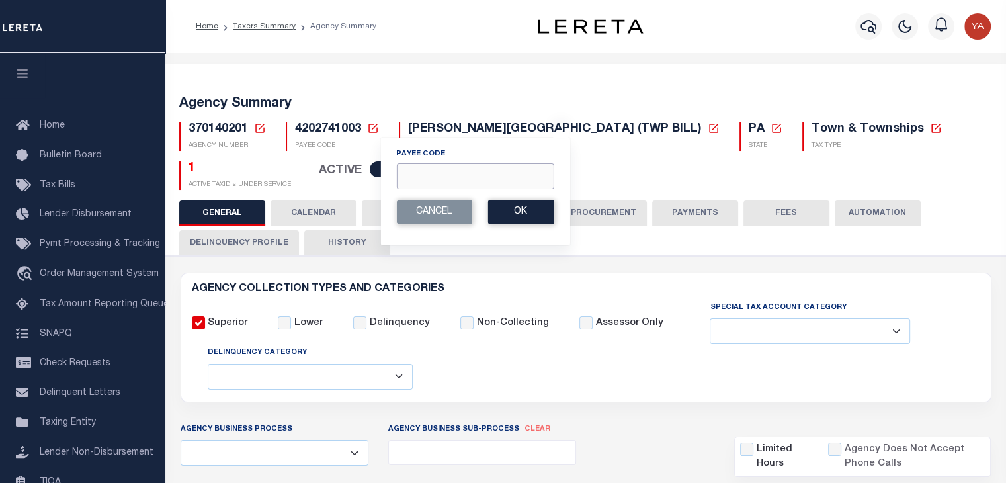
click at [409, 167] on input "Payee Code" at bounding box center [474, 176] width 157 height 26
paste input "4202900000"
type input "4202900000"
click at [512, 222] on button "Ok" at bounding box center [520, 212] width 66 height 24
click at [524, 210] on button "Ok" at bounding box center [520, 212] width 66 height 24
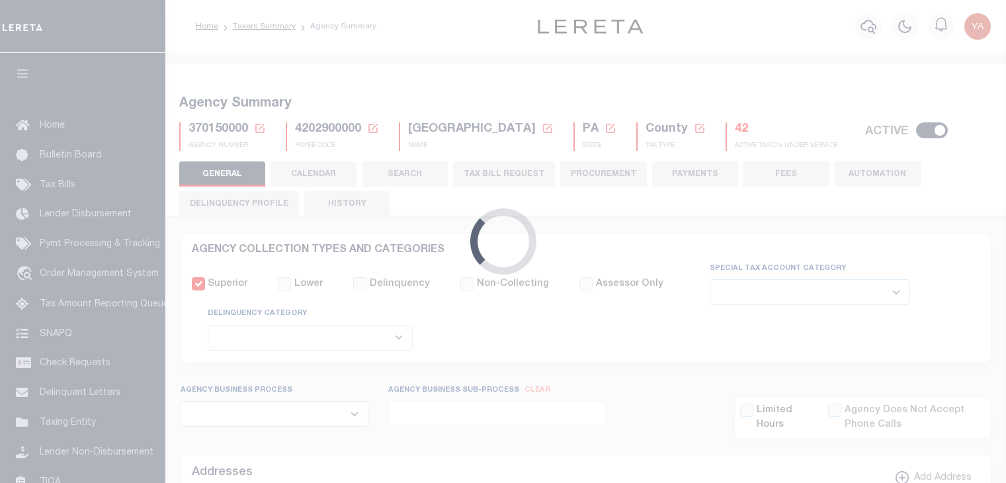
select select
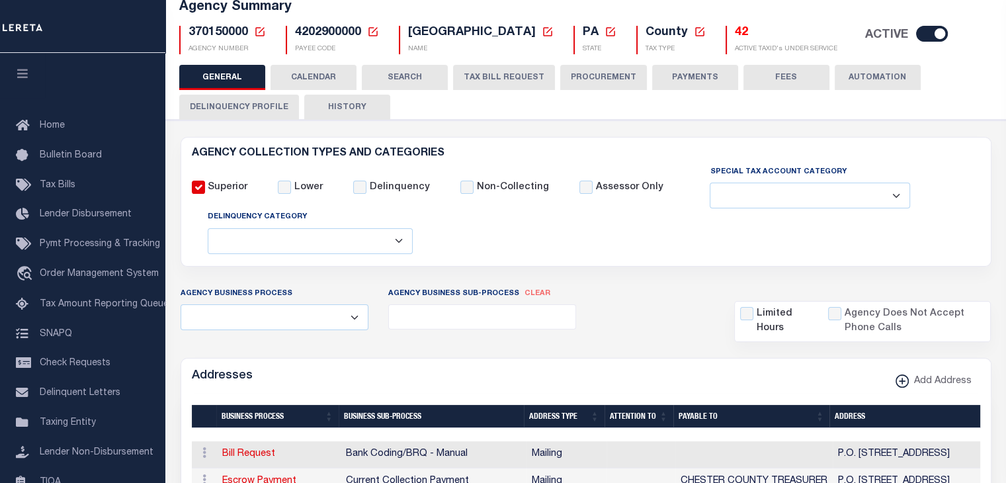
scroll to position [90, 0]
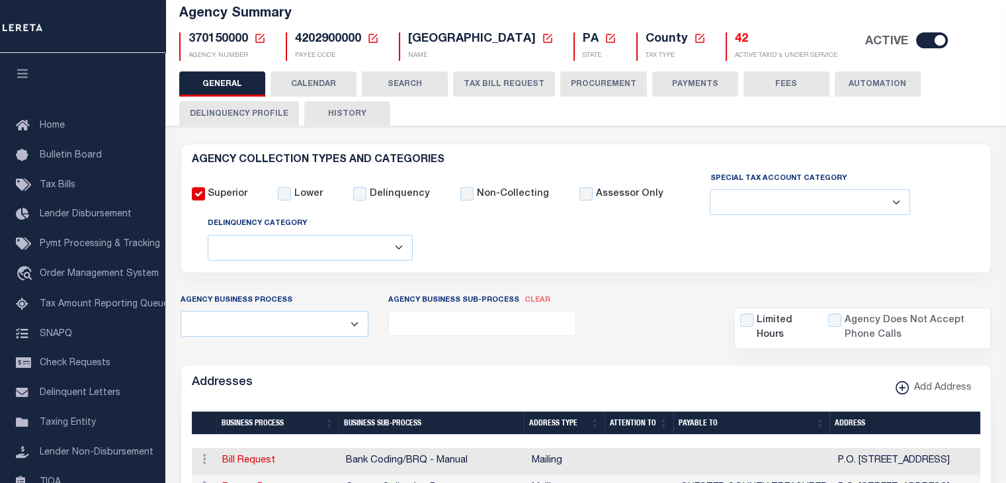
click at [264, 115] on button "Delinquency Profile" at bounding box center [239, 113] width 120 height 25
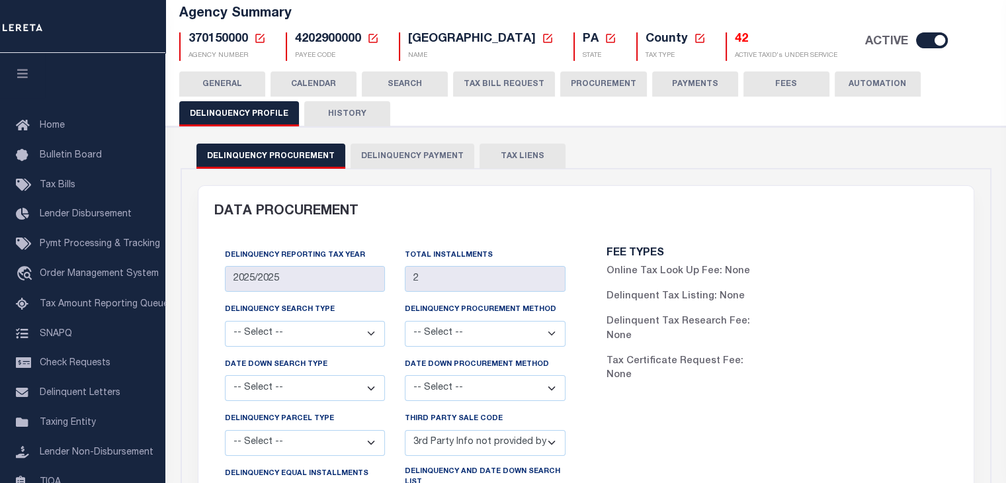
click at [420, 149] on button "Delinquency Payment" at bounding box center [413, 156] width 124 height 25
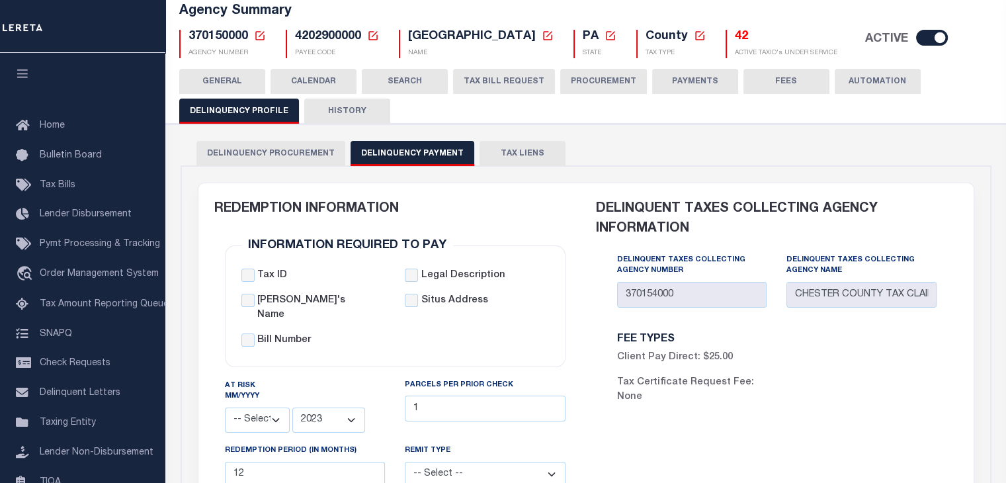
scroll to position [21, 0]
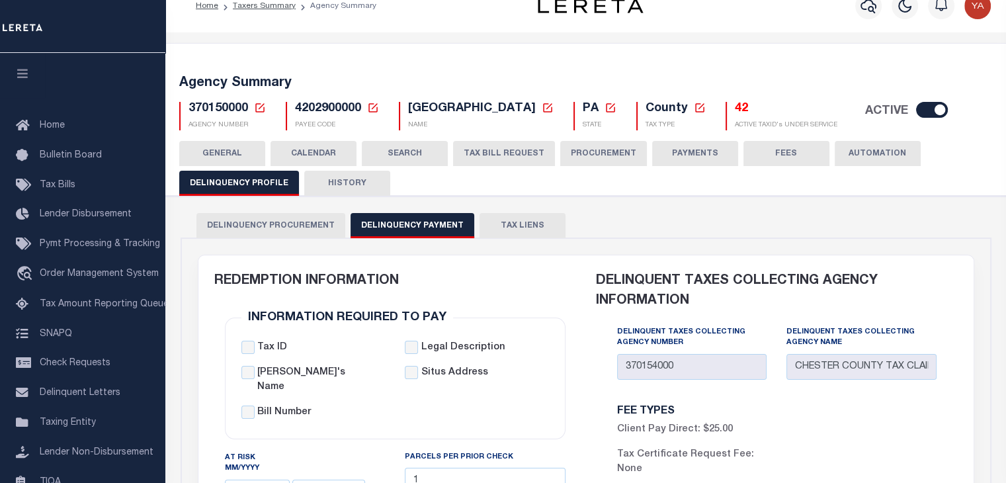
click at [202, 143] on button "GENERAL" at bounding box center [222, 153] width 86 height 25
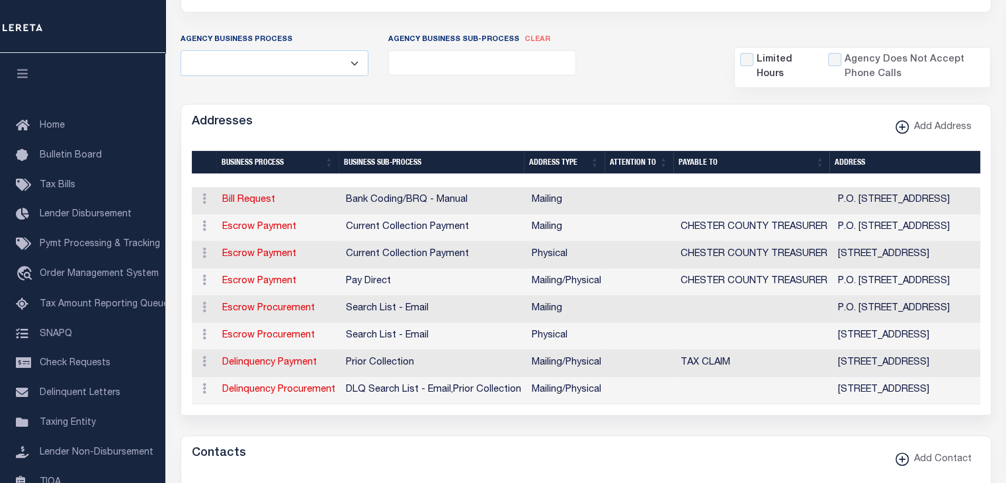
scroll to position [351, 0]
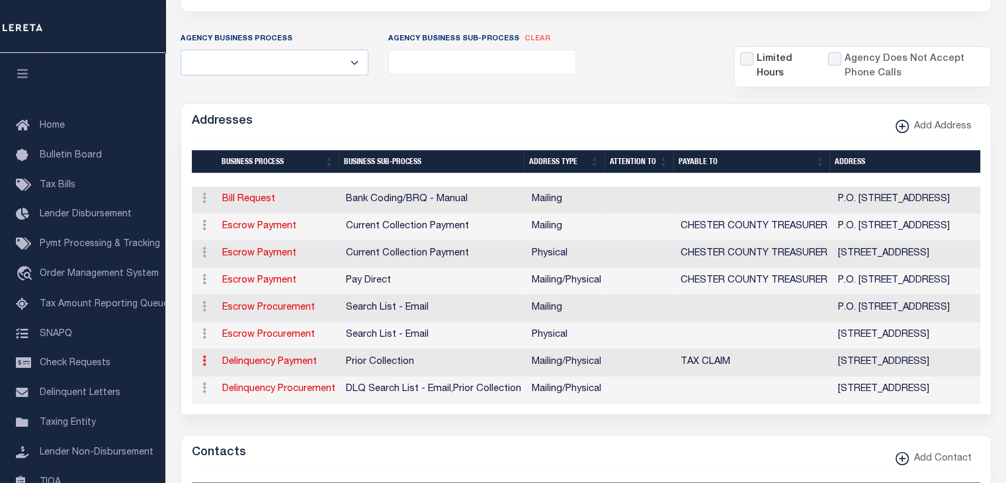
click at [206, 365] on link at bounding box center [204, 362] width 15 height 11
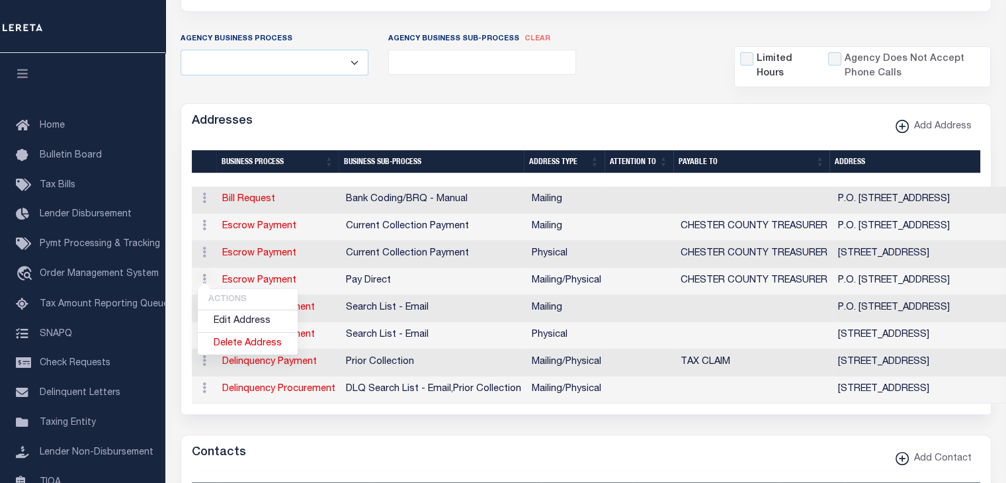
click at [315, 128] on div "Addresses Add Address" at bounding box center [586, 122] width 810 height 36
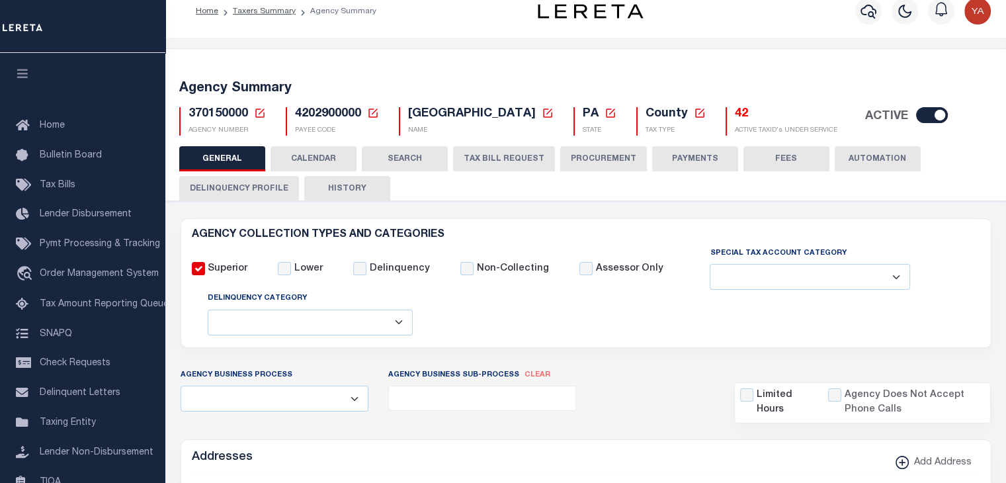
scroll to position [0, 0]
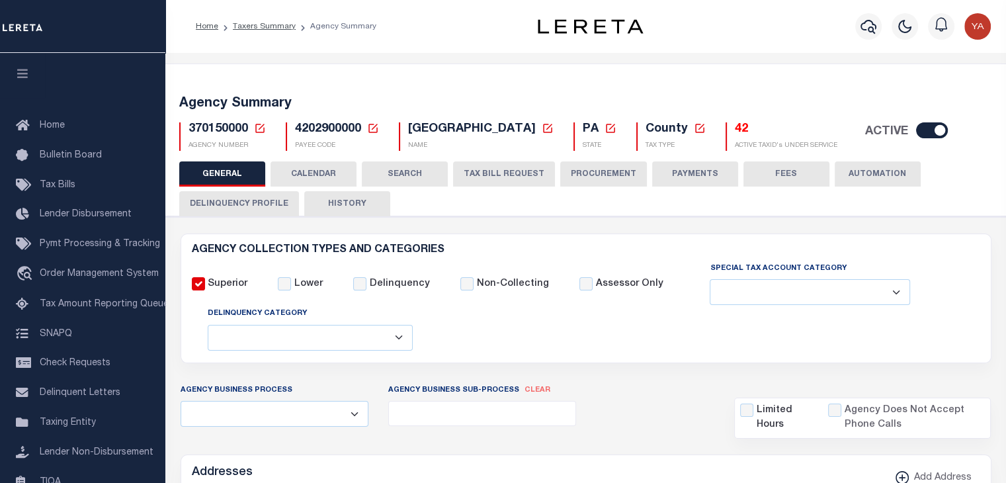
click at [233, 204] on button "Delinquency Profile" at bounding box center [239, 203] width 120 height 25
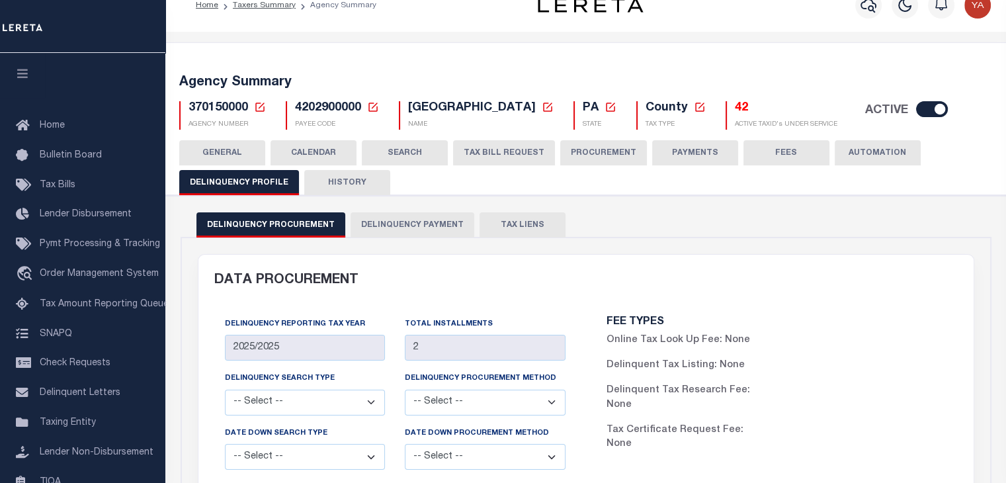
scroll to position [21, 0]
click at [386, 226] on button "Delinquency Payment" at bounding box center [413, 225] width 124 height 25
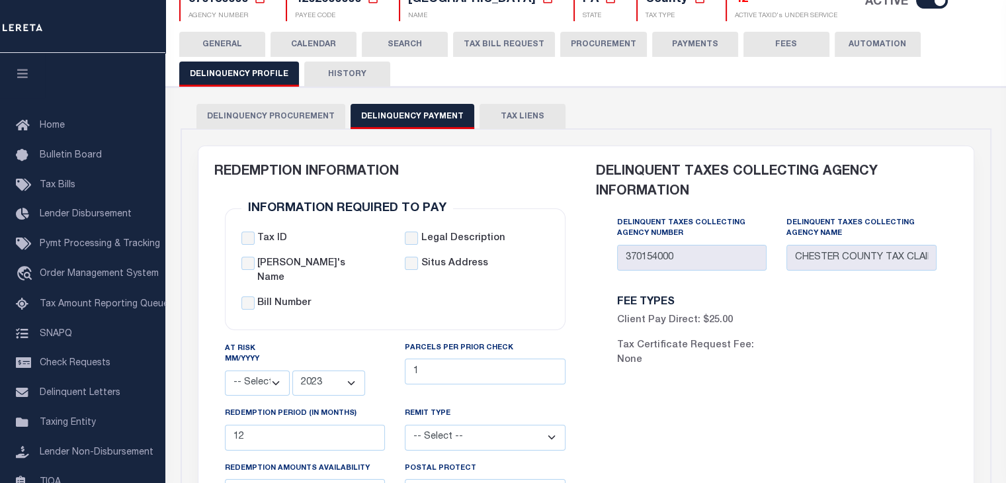
scroll to position [40, 0]
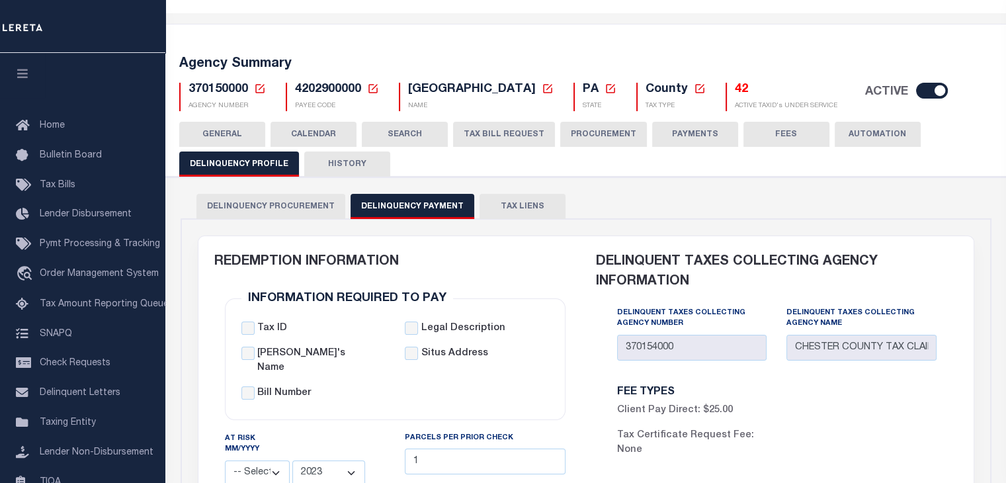
click at [224, 136] on button "GENERAL" at bounding box center [222, 134] width 86 height 25
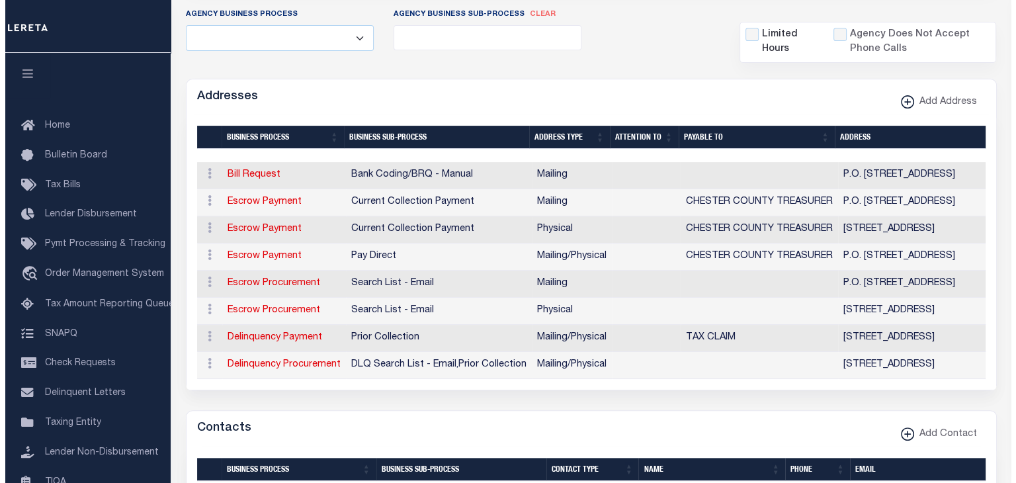
scroll to position [380, 0]
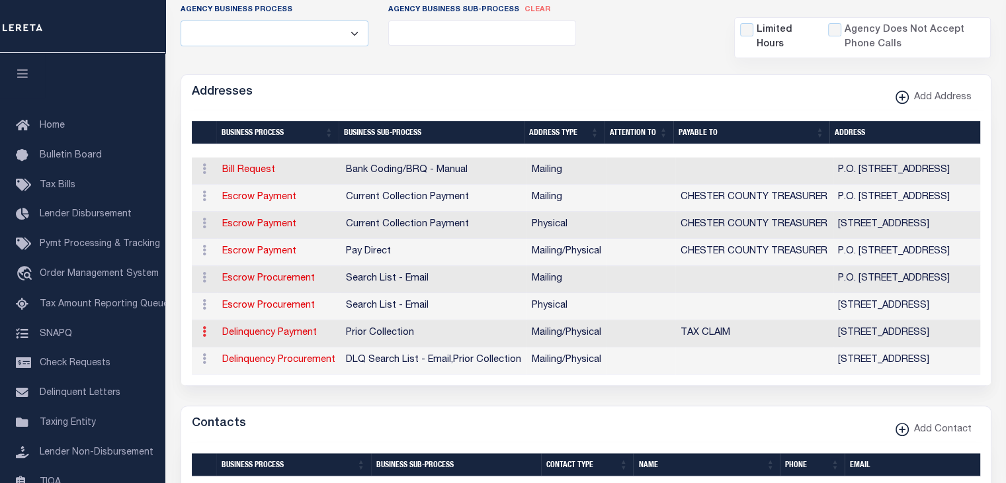
click at [204, 331] on icon at bounding box center [204, 331] width 4 height 11
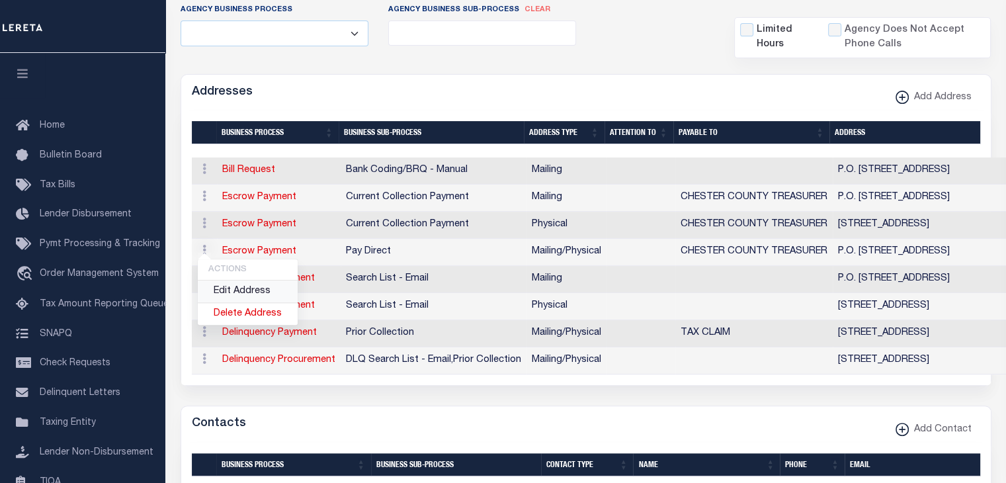
click at [246, 288] on link "Edit Address" at bounding box center [248, 291] width 100 height 22
select select "1"
checkbox input "false"
select select
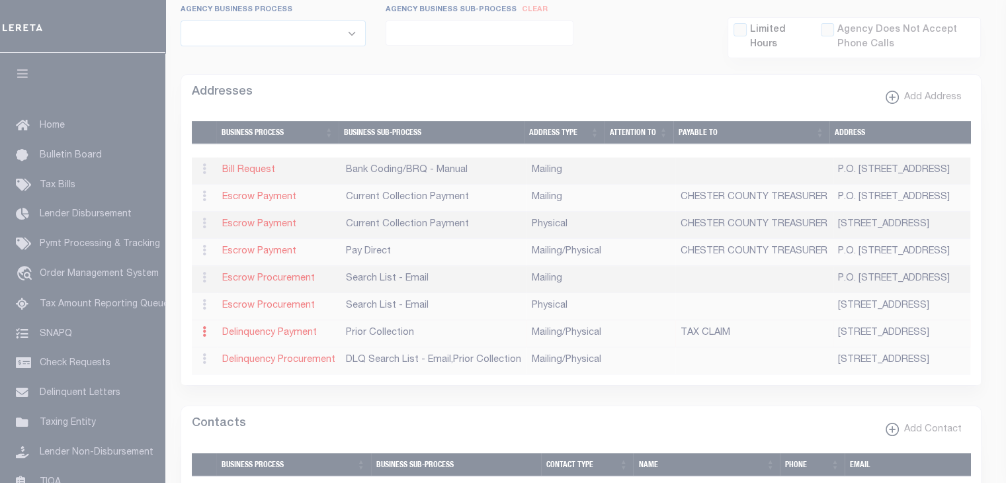
type input "313 W. MARKET STREET"
type input "SUITE 3602 Test"
type input "WEST CHESTER"
select select "PA"
type input "19380-0991"
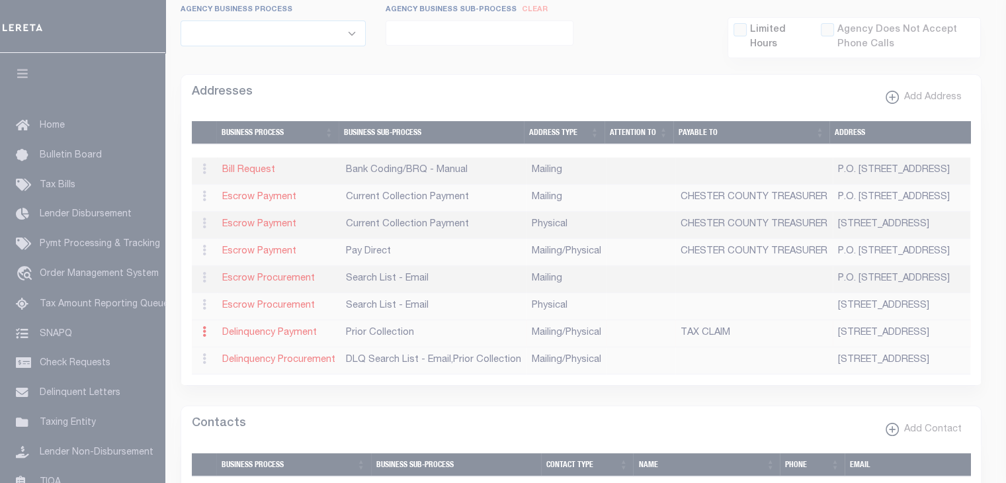
select select "5"
checkbox input "true"
type input "TAX CLAIM"
select select "5"
select select
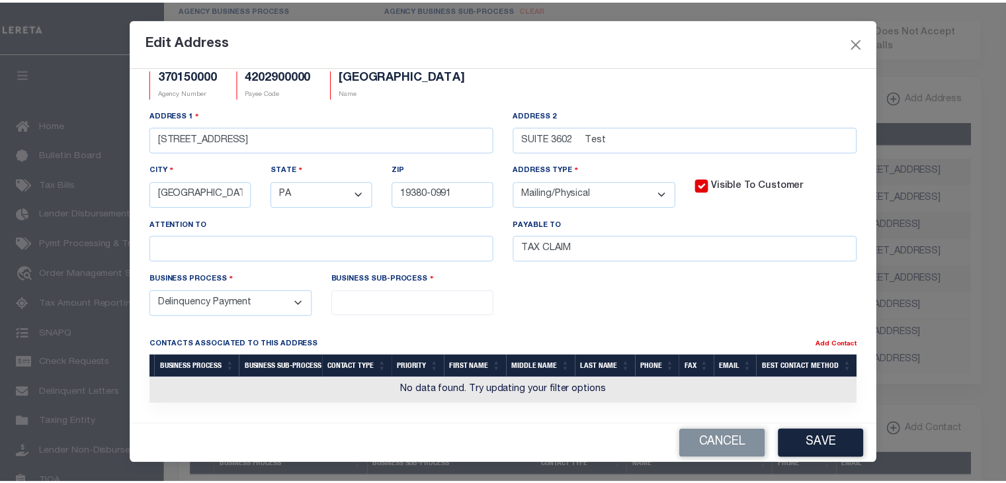
scroll to position [19, 0]
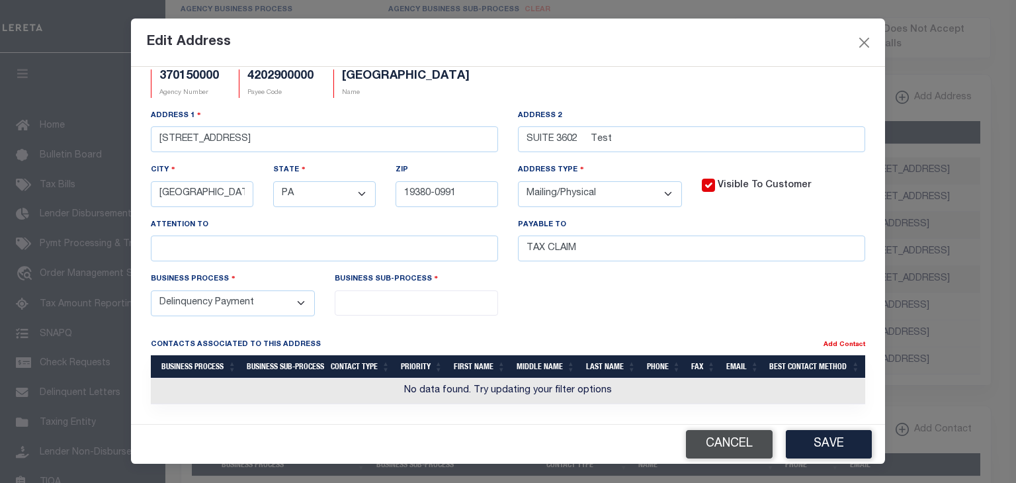
click at [730, 446] on button "Cancel" at bounding box center [729, 444] width 87 height 28
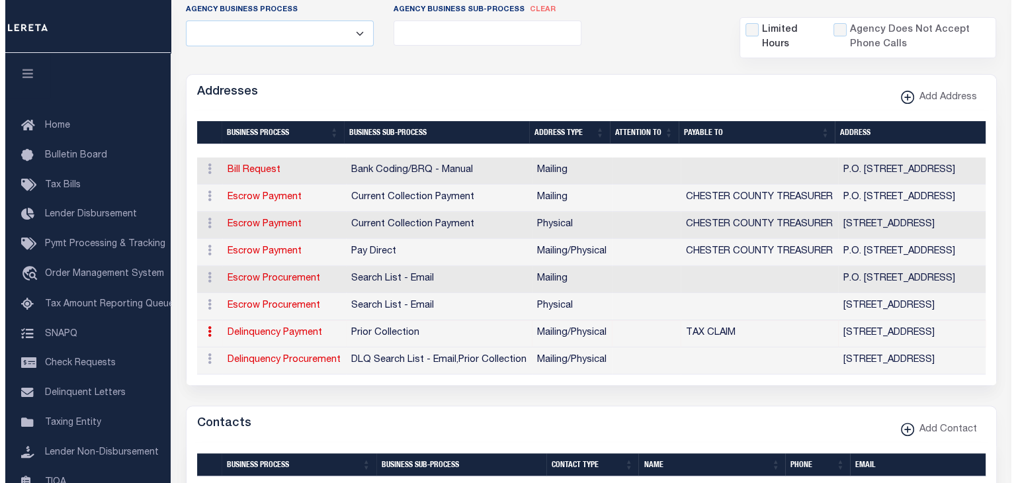
scroll to position [370, 0]
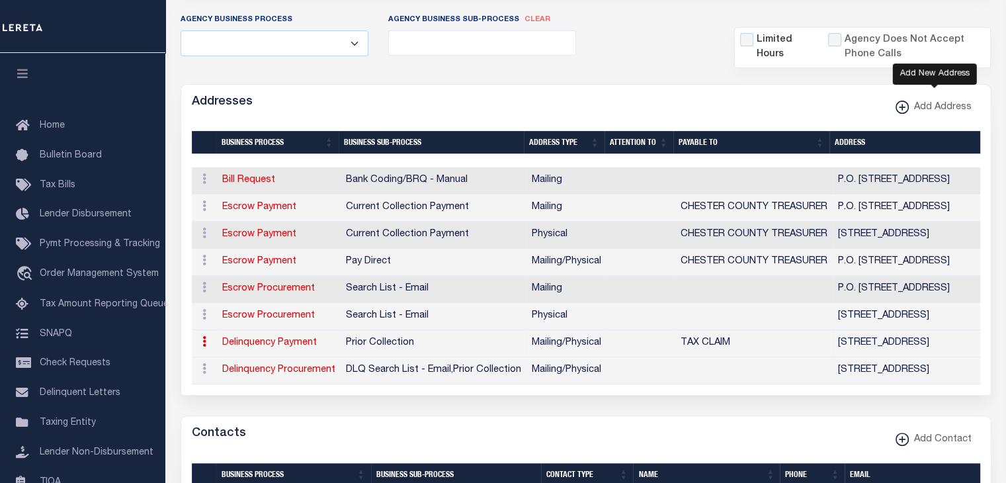
click at [903, 104] on icon "button" at bounding box center [901, 107] width 1 height 7
select select
select select "1"
checkbox input "true"
select select
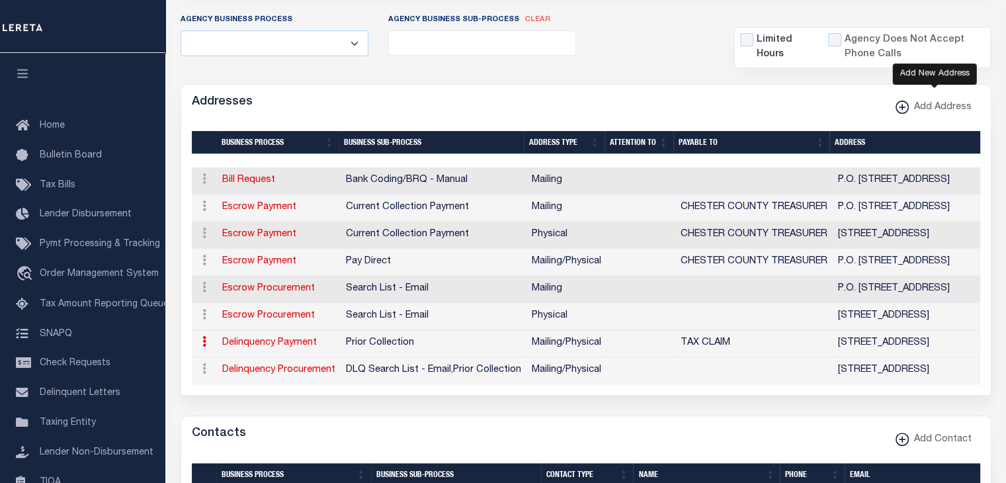
select select
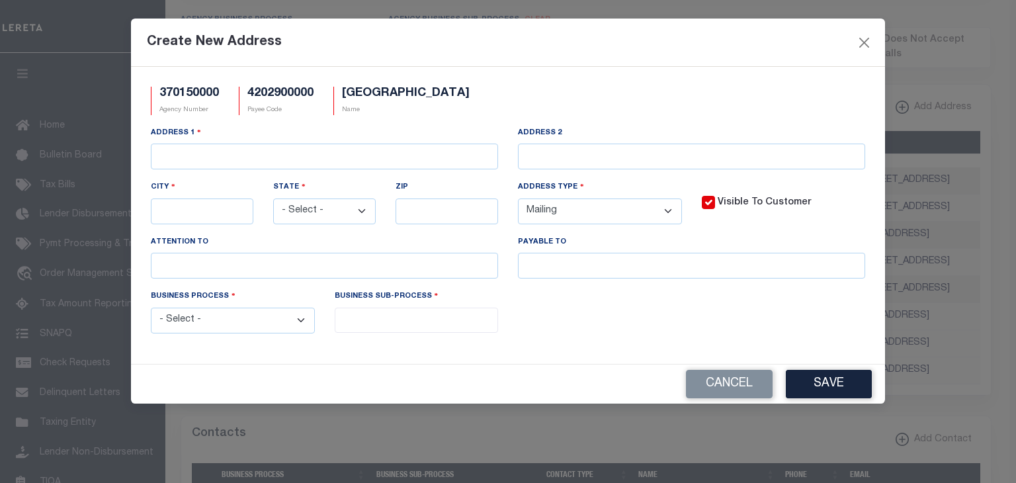
scroll to position [0, 0]
click at [306, 322] on select "- Select - Automation Bill Request Delinquency Payment Delinquency Procurement …" at bounding box center [233, 321] width 164 height 26
click at [442, 358] on div "370150000 Agency Number 4202900000 Payee Code CHESTER COUNTY Name Address 1 City" at bounding box center [508, 215] width 754 height 297
click at [710, 392] on button "Cancel" at bounding box center [729, 384] width 87 height 28
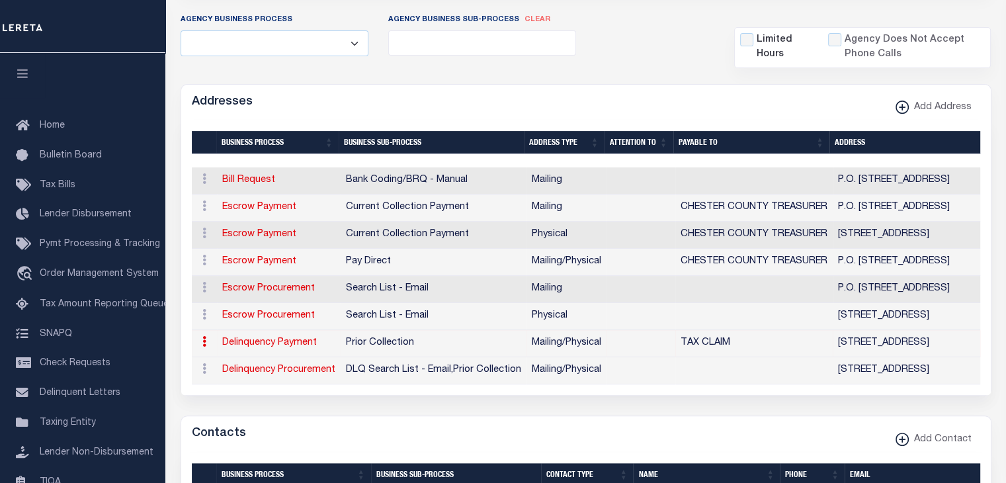
click at [204, 339] on icon at bounding box center [204, 341] width 4 height 11
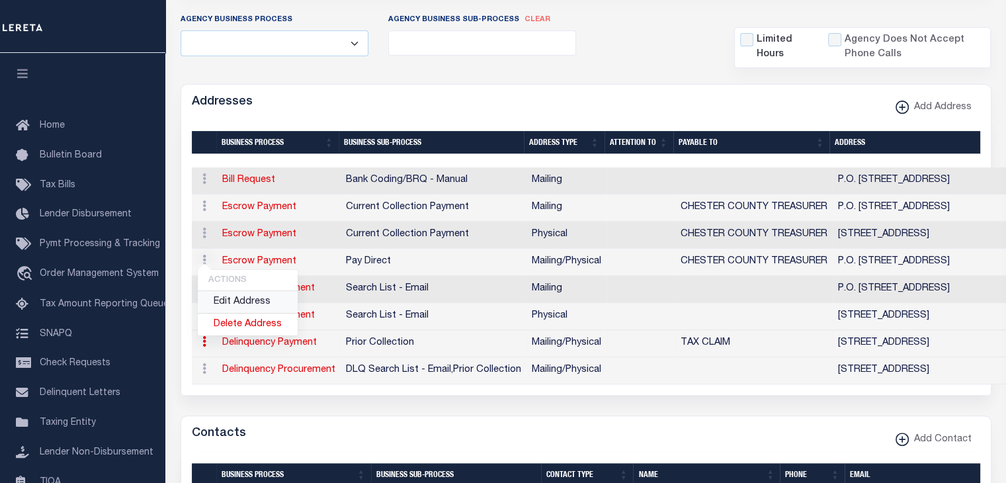
click at [220, 300] on link "Edit Address" at bounding box center [248, 302] width 100 height 22
select select "1"
checkbox input "false"
select select
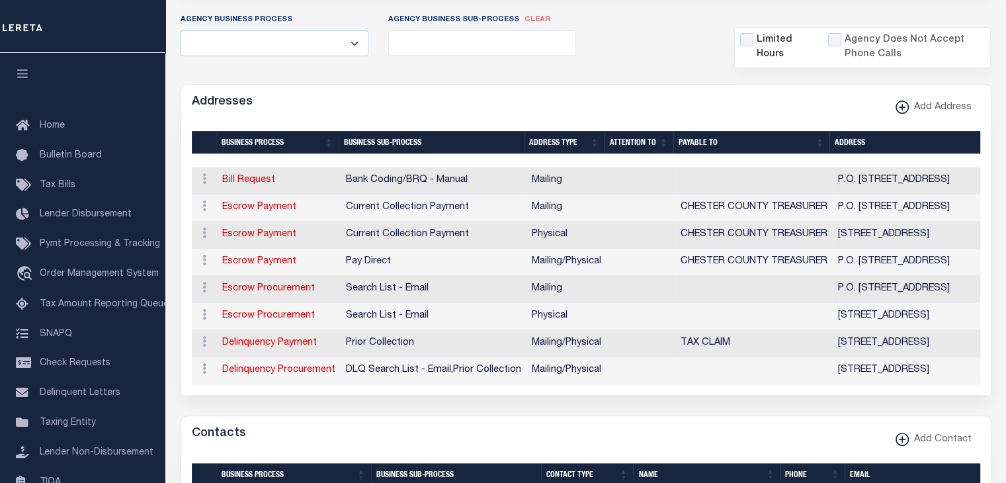
type input "313 W. MARKET STREET"
type input "SUITE 3602 Test"
type input "WEST CHESTER"
select select "PA"
type input "19380-0991"
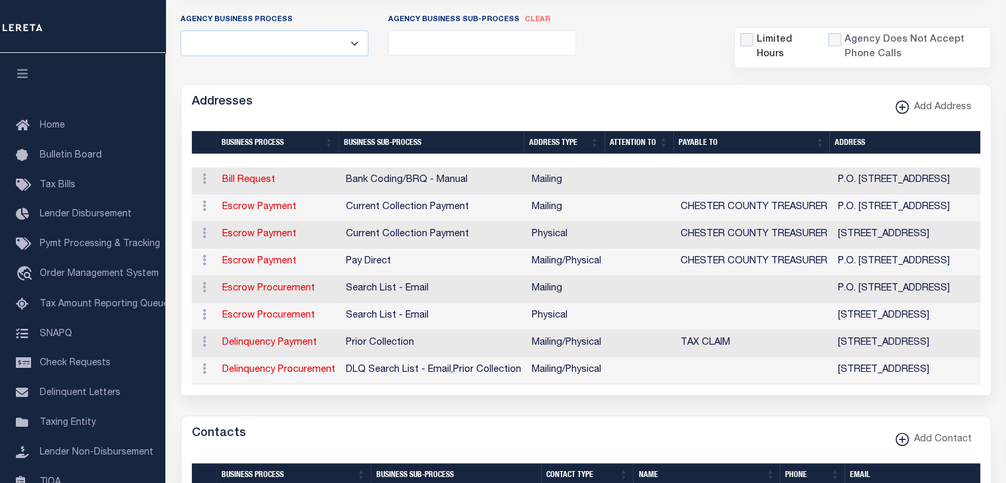
select select "5"
checkbox input "true"
type input "TAX CLAIM"
select select "5"
select select
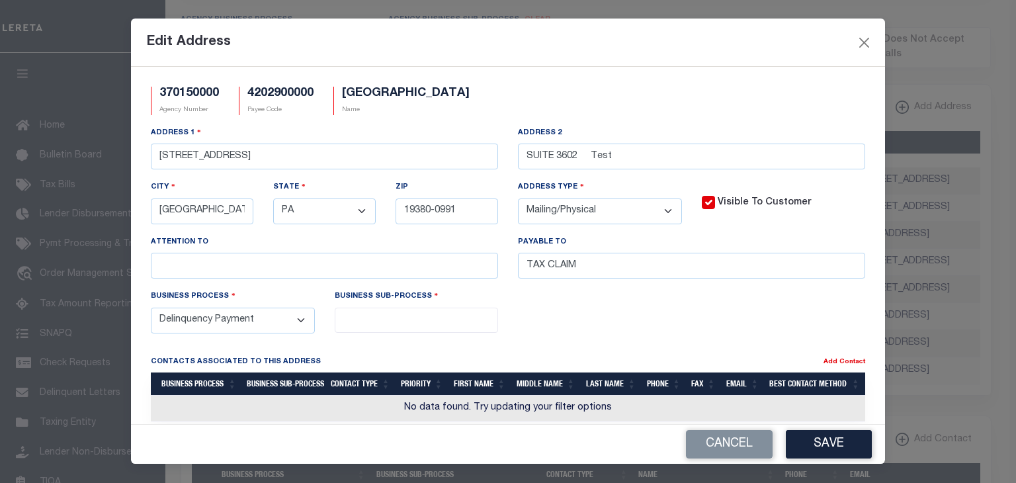
scroll to position [21, 0]
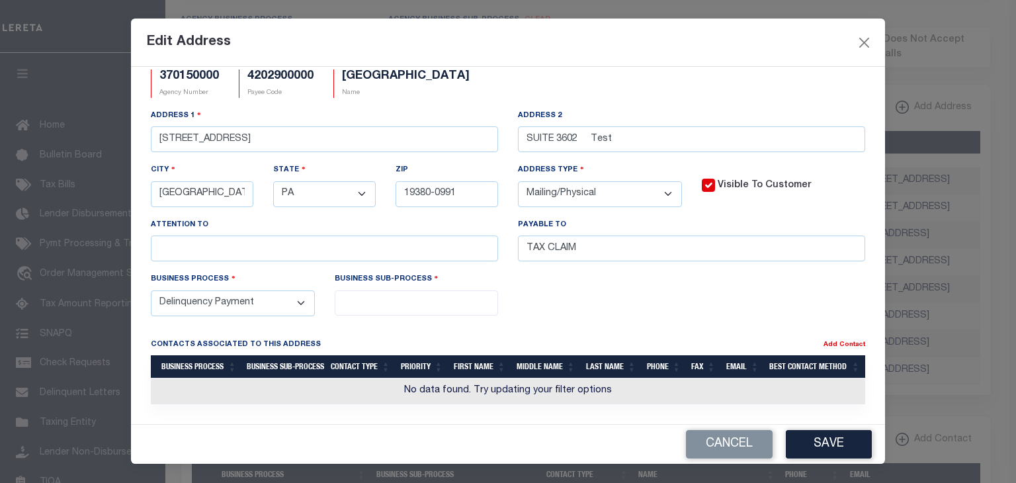
click at [300, 305] on select "- Select - Automation Bill Request Delinquency Payment Delinquency Procurement …" at bounding box center [233, 303] width 164 height 26
click at [342, 322] on div "Business Sub-Process" at bounding box center [417, 299] width 184 height 54
click at [380, 302] on ul at bounding box center [416, 300] width 163 height 18
click at [307, 302] on select "- Select - Automation Bill Request Delinquency Payment Delinquency Procurement …" at bounding box center [233, 303] width 164 height 26
select select "3"
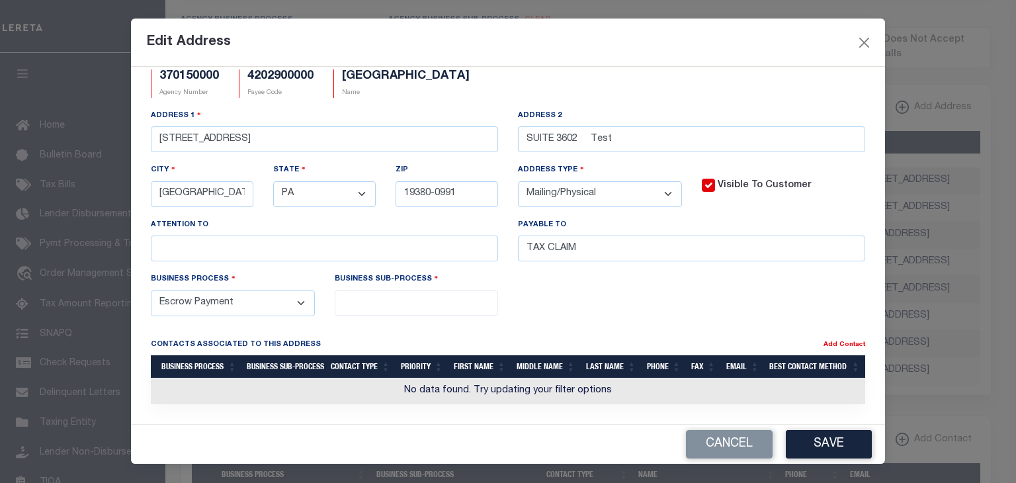
click at [151, 290] on select "- Select - Automation Bill Request Delinquency Payment Delinquency Procurement …" at bounding box center [233, 303] width 164 height 26
click at [417, 295] on input "search" at bounding box center [416, 301] width 154 height 15
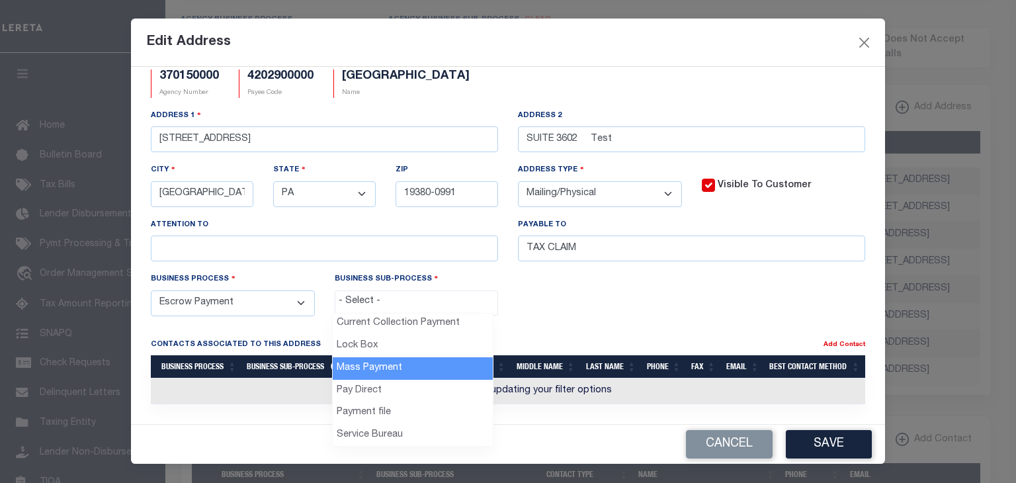
scroll to position [24, 0]
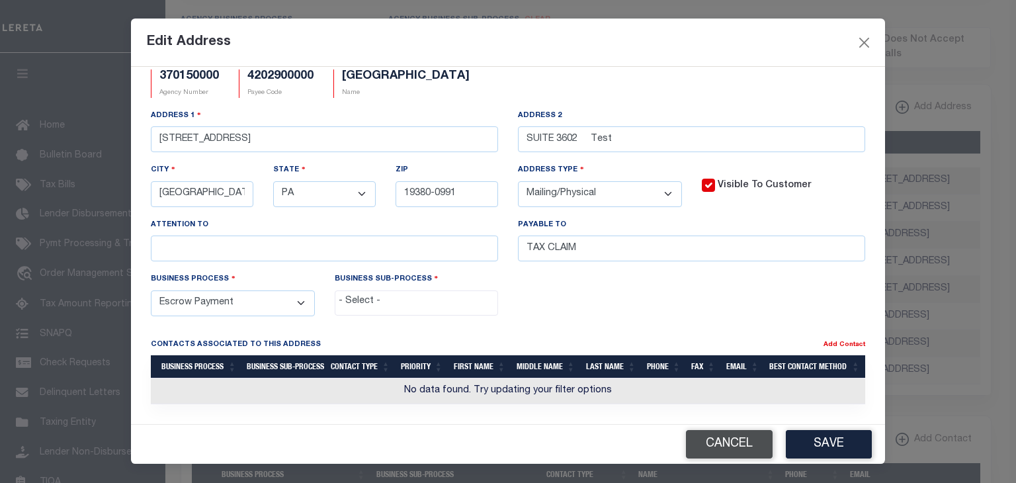
click at [716, 440] on button "Cancel" at bounding box center [729, 444] width 87 height 28
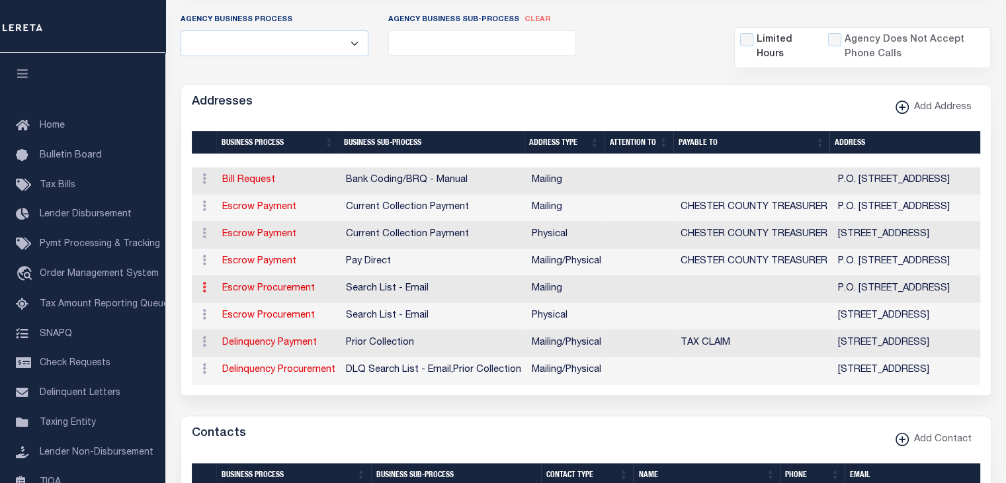
click at [203, 284] on icon at bounding box center [204, 287] width 4 height 11
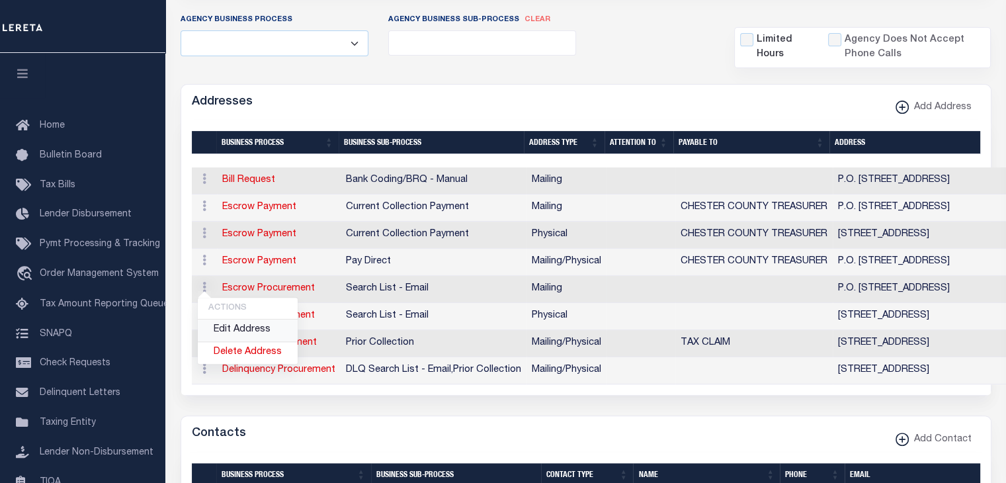
click at [222, 327] on link "Edit Address" at bounding box center [248, 330] width 100 height 22
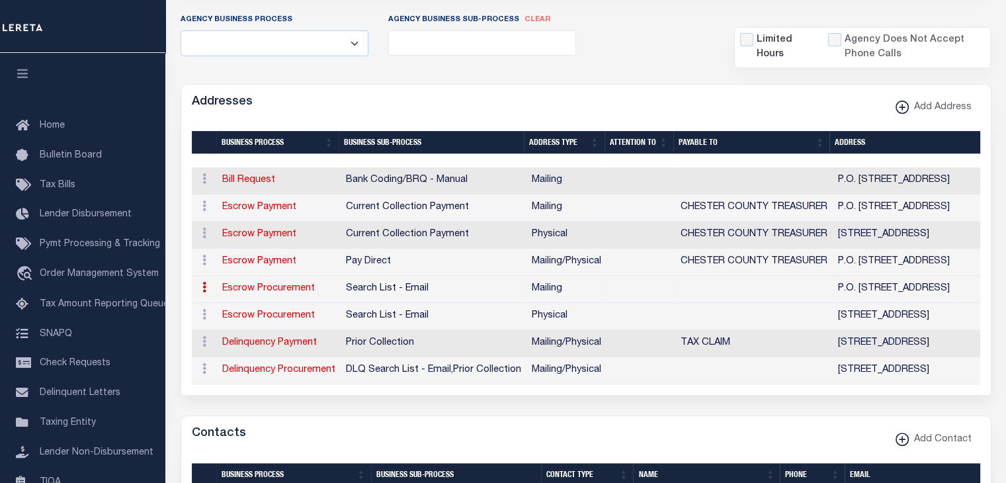
type input "P.O. BOX 2748"
type input "WEST CHESTER"
select select "PA"
type input "19380-0991"
checkbox input "true"
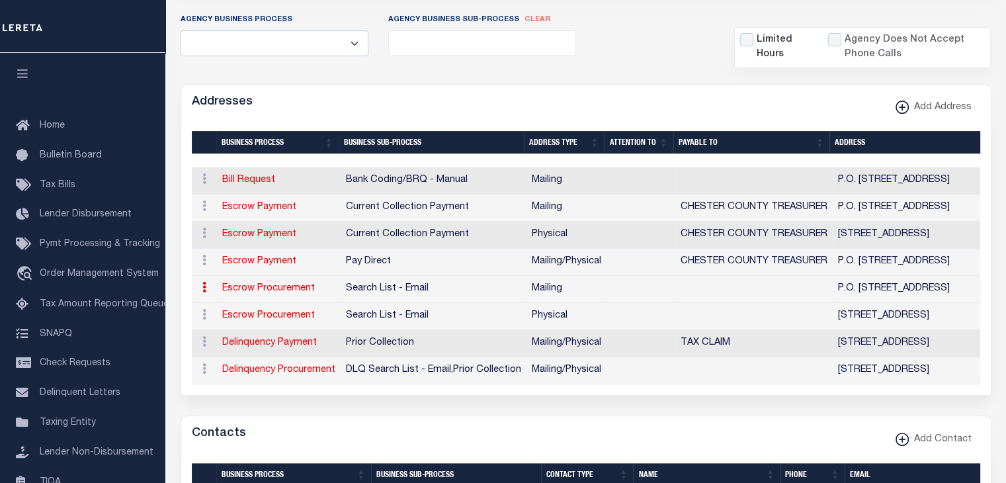
select select "2"
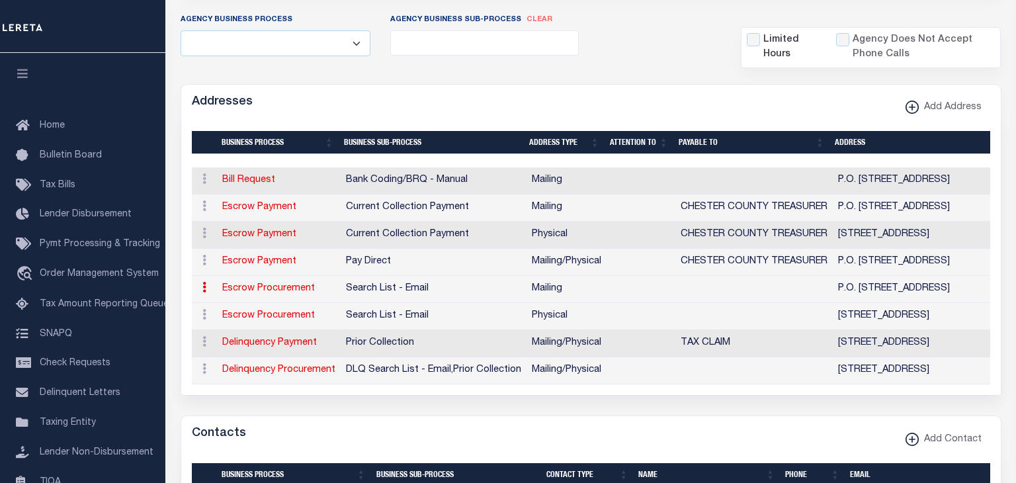
select select "5"
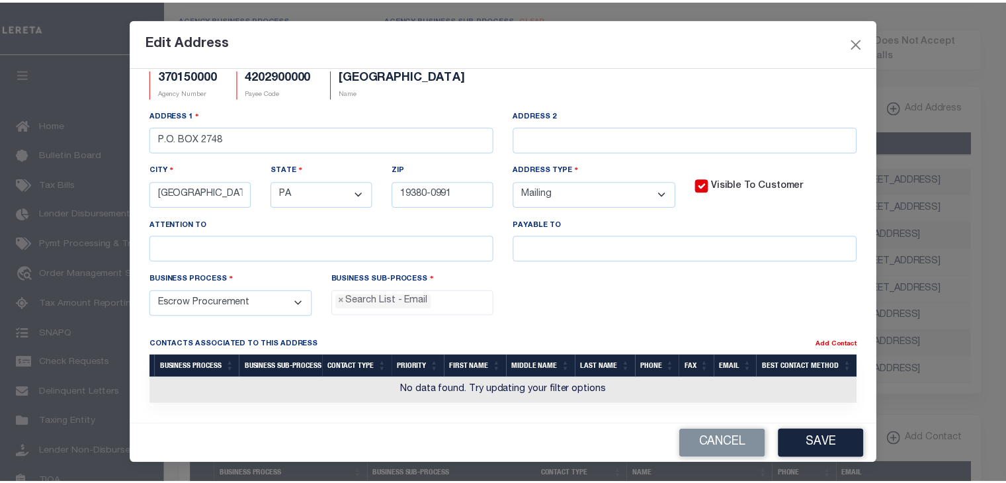
scroll to position [0, 0]
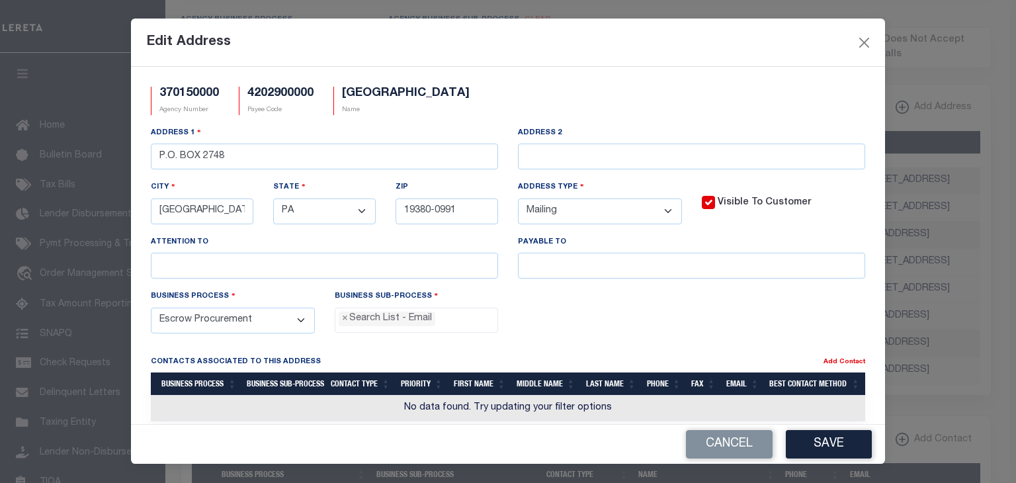
click at [456, 324] on ul "× Search List - Email" at bounding box center [416, 317] width 163 height 18
click at [280, 351] on div "370150000 Agency Number 4202900000 Payee Code CHESTER COUNTY Name Address 1 P.O…" at bounding box center [508, 245] width 754 height 357
click at [300, 321] on select "- Select - Automation Bill Request Delinquency Payment Delinquency Procurement …" at bounding box center [233, 321] width 164 height 26
click at [731, 437] on button "Cancel" at bounding box center [729, 444] width 87 height 28
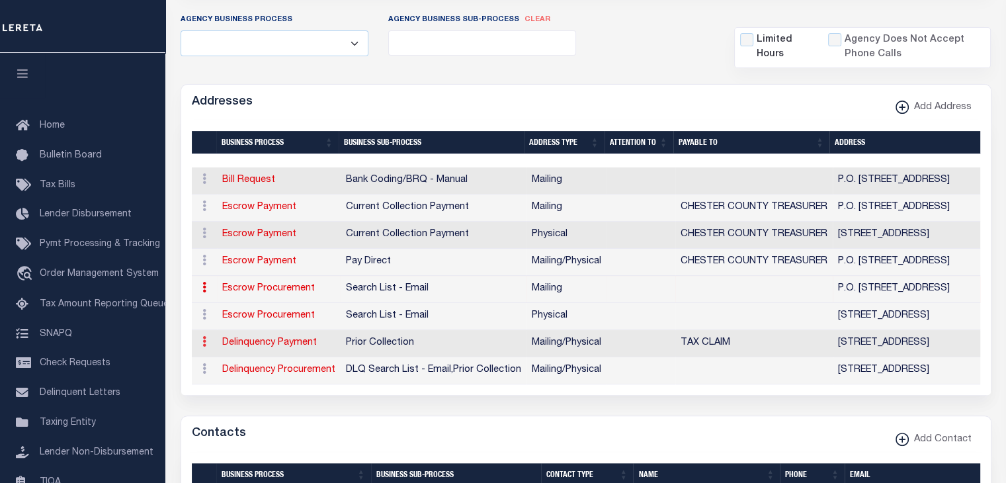
click at [202, 337] on icon at bounding box center [204, 341] width 4 height 11
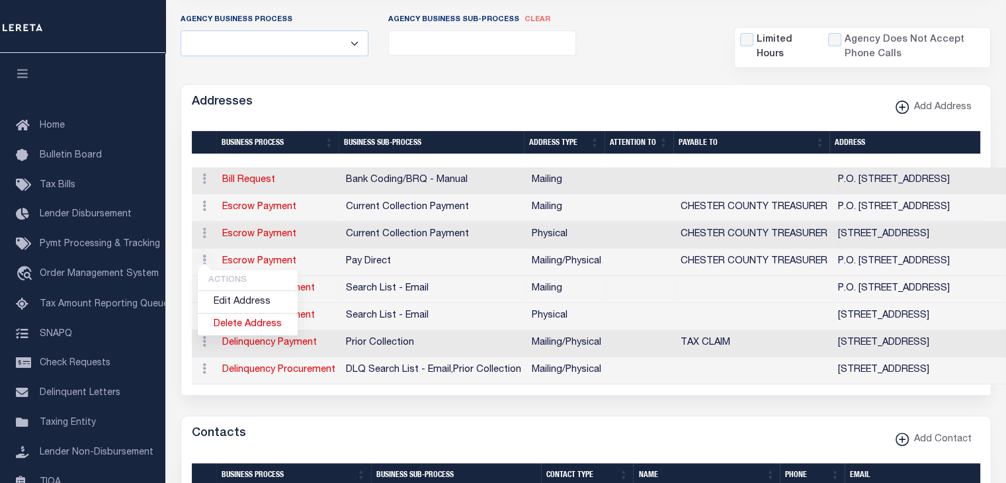
click at [333, 117] on div "Addresses Add Address" at bounding box center [586, 103] width 810 height 36
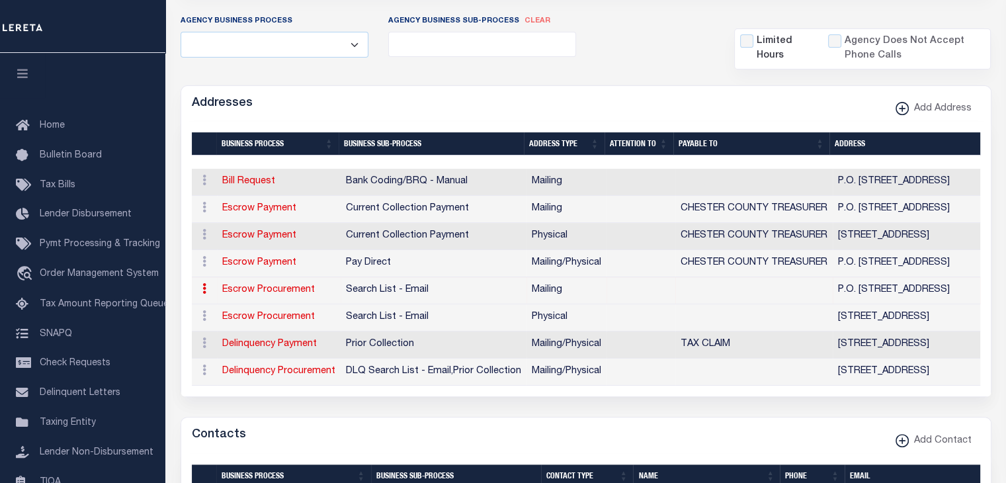
scroll to position [370, 0]
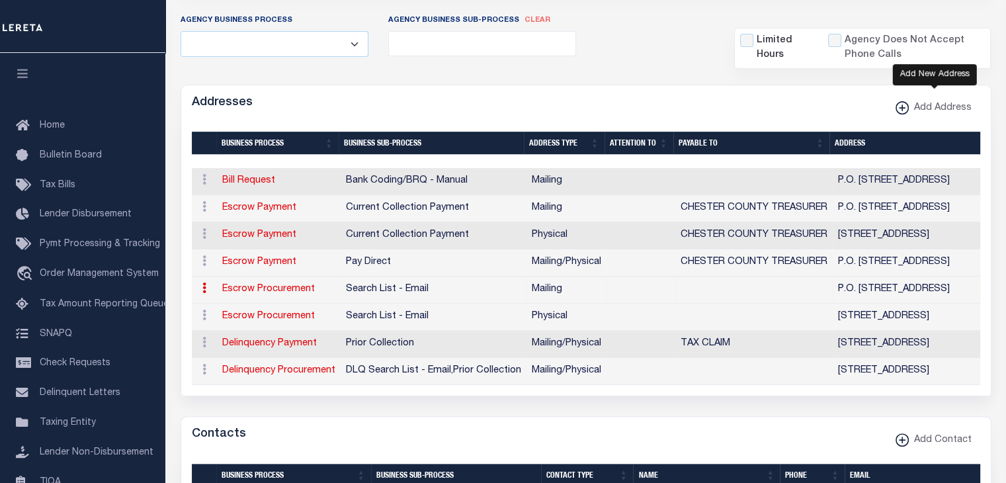
click at [901, 107] on icon "button" at bounding box center [902, 107] width 7 height 1
select select
select select "1"
checkbox input "true"
select select
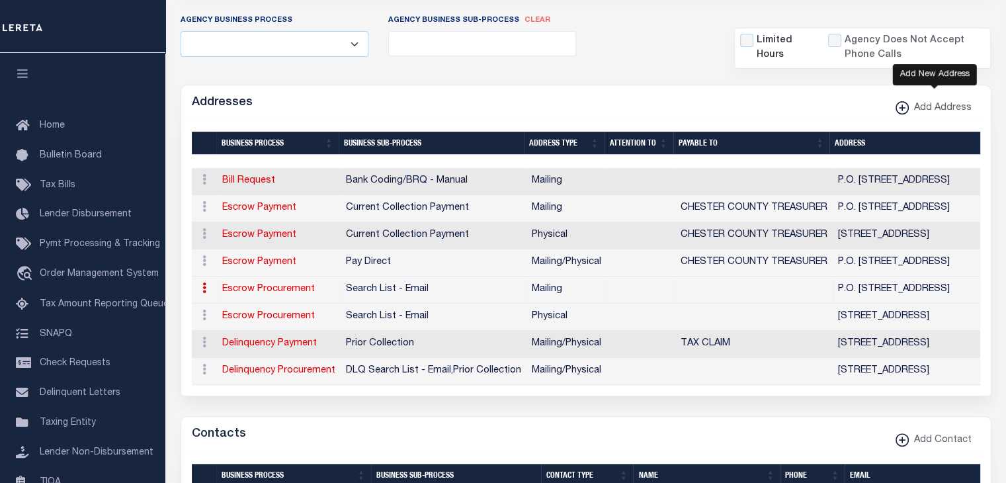
select select
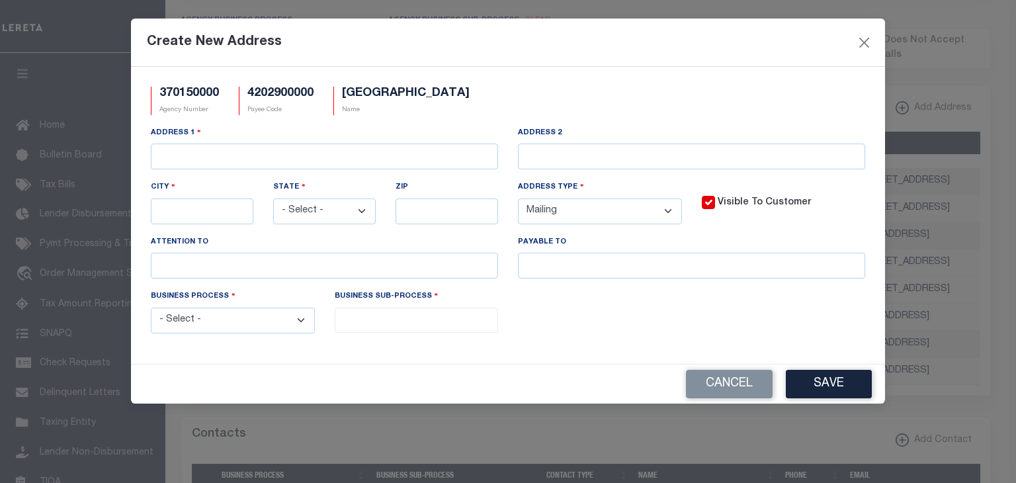
click at [301, 317] on select "- Select - Automation Bill Request Delinquency Payment Delinquency Procurement …" at bounding box center [233, 321] width 164 height 26
select select "6"
click at [151, 310] on select "- Select - Automation Bill Request Delinquency Payment Delinquency Procurement …" at bounding box center [233, 321] width 164 height 26
click at [368, 319] on input "search" at bounding box center [416, 319] width 154 height 15
click at [598, 343] on div "Business Process - Select - Automation Bill Request Delinquency Payment Delinqu…" at bounding box center [508, 316] width 734 height 54
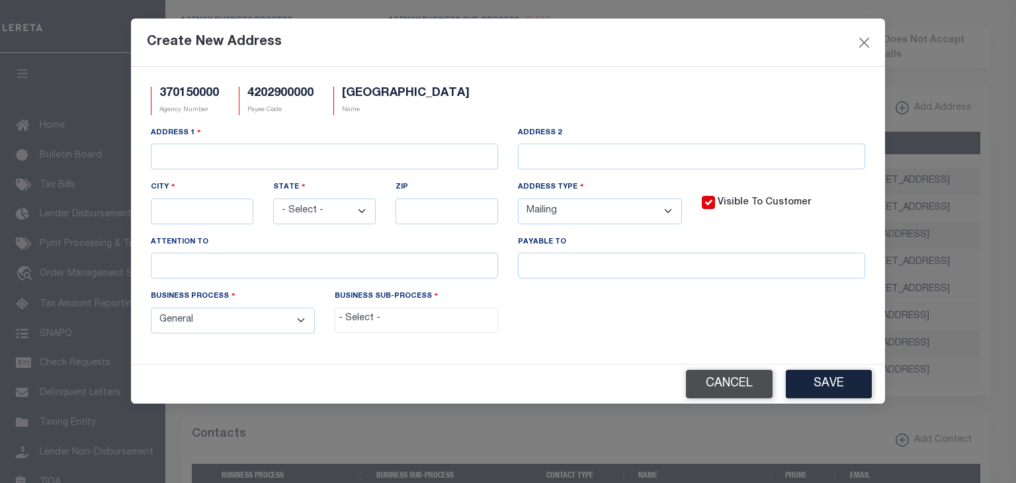
click at [714, 384] on button "Cancel" at bounding box center [729, 384] width 87 height 28
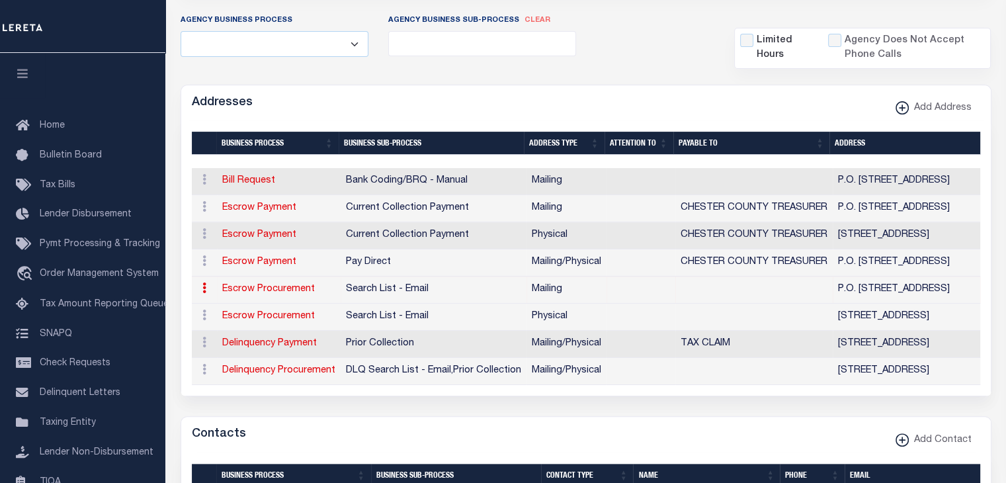
click at [619, 104] on div "Addresses Add Address" at bounding box center [586, 103] width 810 height 36
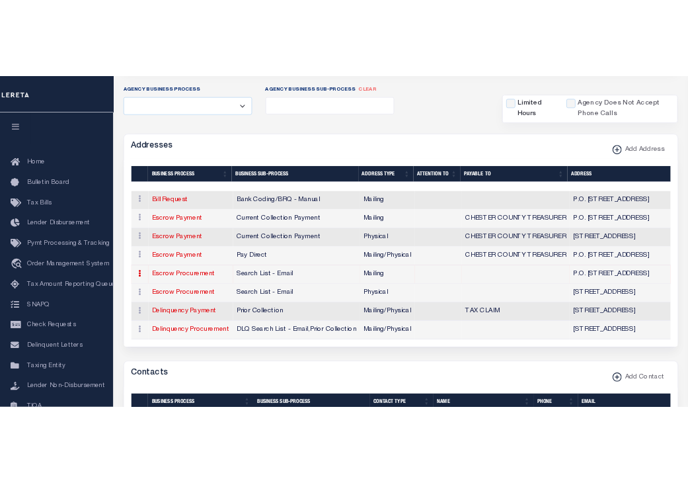
scroll to position [463, 0]
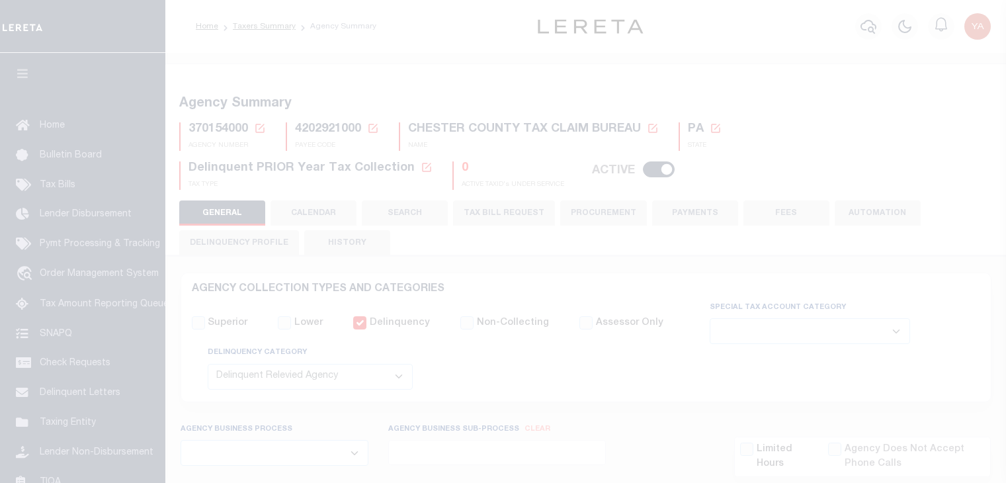
select select "1"
select select
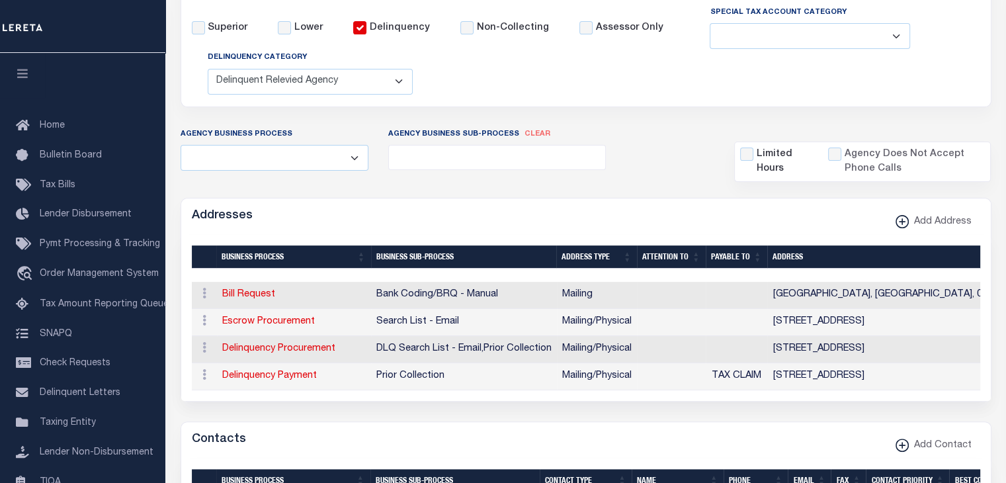
scroll to position [296, 0]
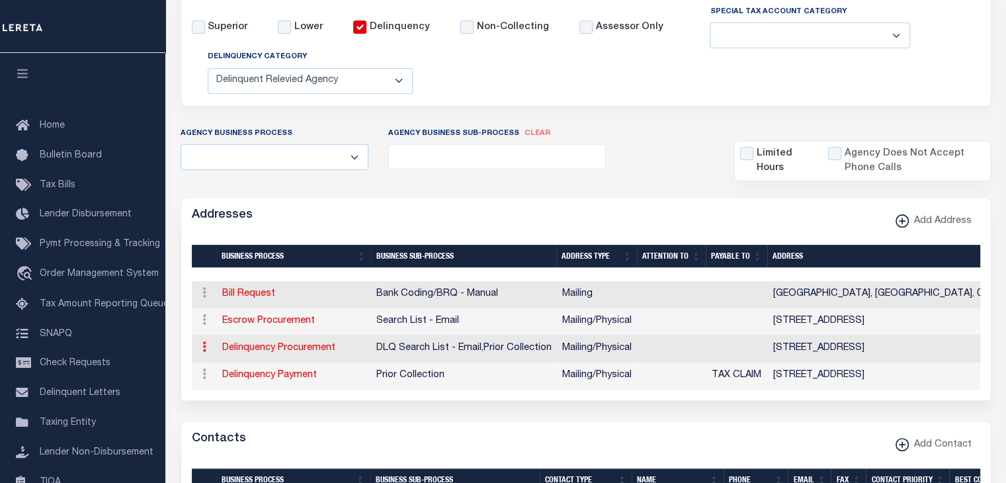
click at [203, 346] on icon at bounding box center [204, 346] width 4 height 11
click at [360, 421] on div "Contacts Add Contact" at bounding box center [586, 439] width 810 height 36
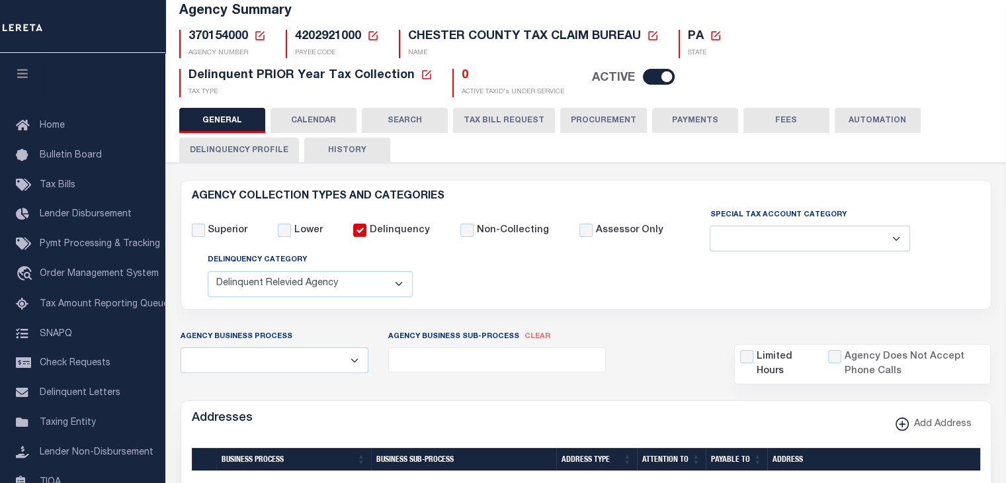
scroll to position [0, 0]
